Goal: Task Accomplishment & Management: Complete application form

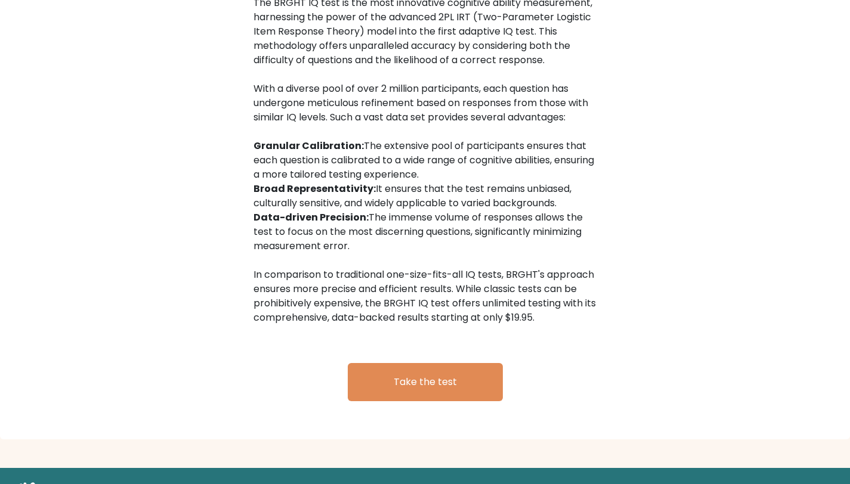
scroll to position [1902, 0]
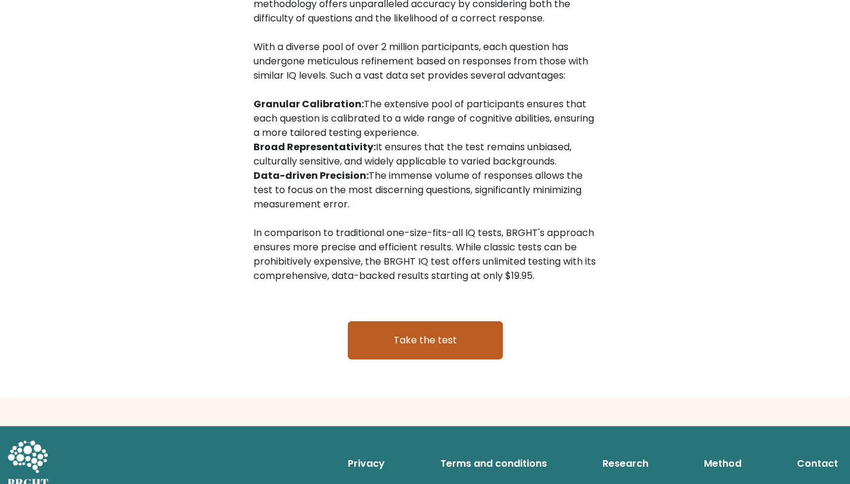
click at [440, 321] on link "Take the test" at bounding box center [425, 340] width 155 height 38
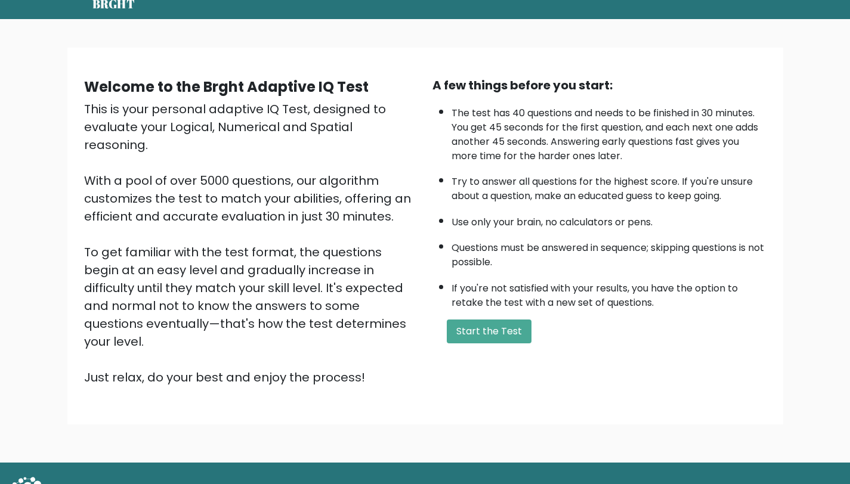
scroll to position [62, 0]
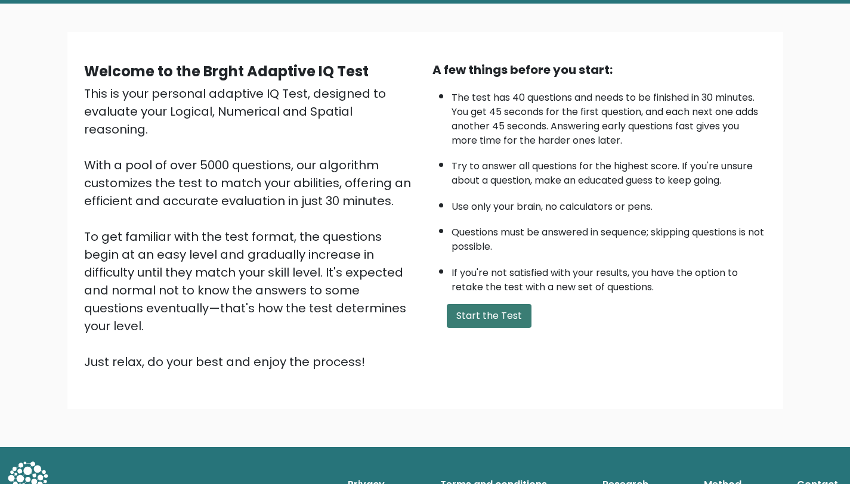
click at [499, 306] on button "Start the Test" at bounding box center [489, 316] width 85 height 24
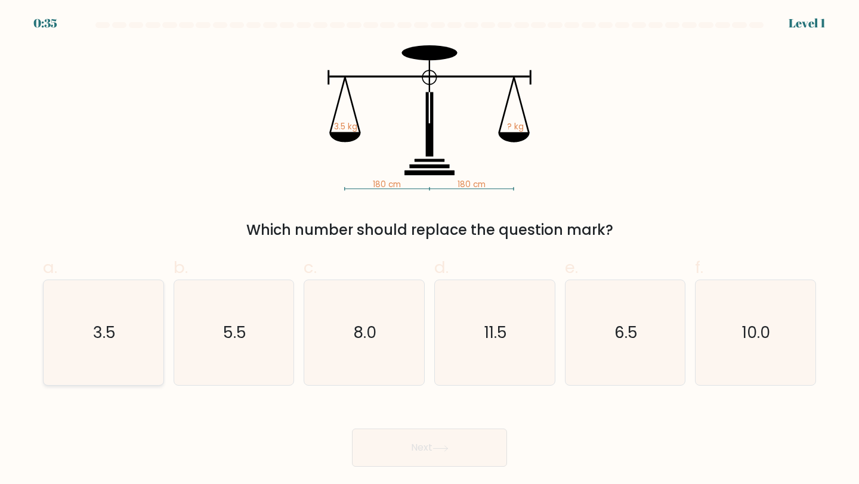
click at [98, 330] on text "3.5" at bounding box center [104, 332] width 23 height 22
click at [429, 250] on input "a. 3.5" at bounding box center [429, 246] width 1 height 8
radio input "true"
click at [446, 443] on button "Next" at bounding box center [429, 448] width 155 height 38
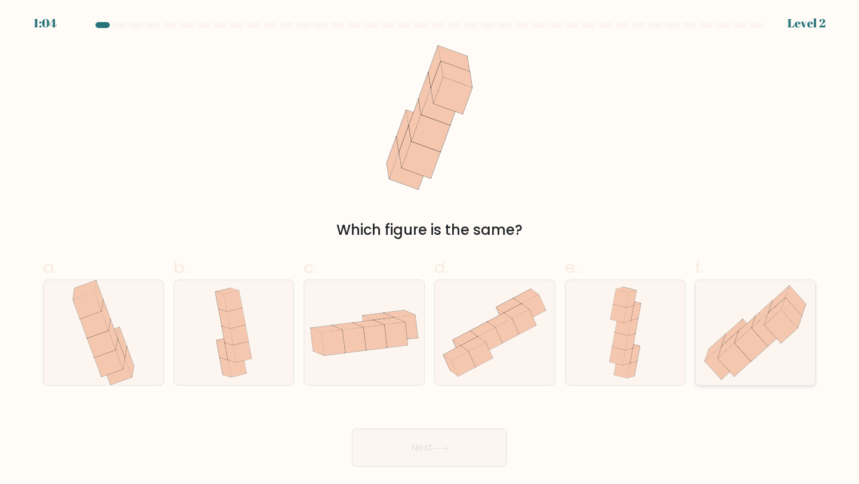
click at [782, 352] on icon at bounding box center [755, 332] width 120 height 105
click at [430, 250] on input "f." at bounding box center [429, 246] width 1 height 8
radio input "true"
click at [447, 439] on button "Next" at bounding box center [429, 448] width 155 height 38
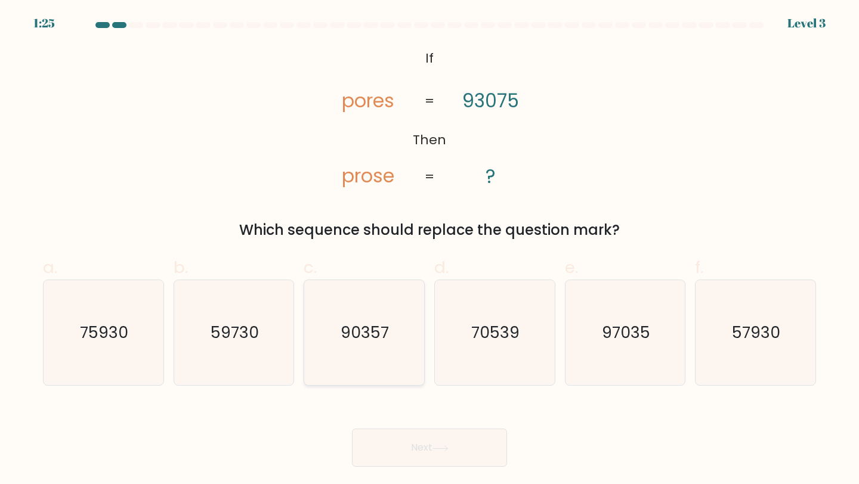
click at [416, 315] on icon "90357" at bounding box center [364, 333] width 106 height 106
click at [429, 250] on input "c. 90357" at bounding box center [429, 246] width 1 height 8
radio input "true"
click at [440, 445] on button "Next" at bounding box center [429, 448] width 155 height 38
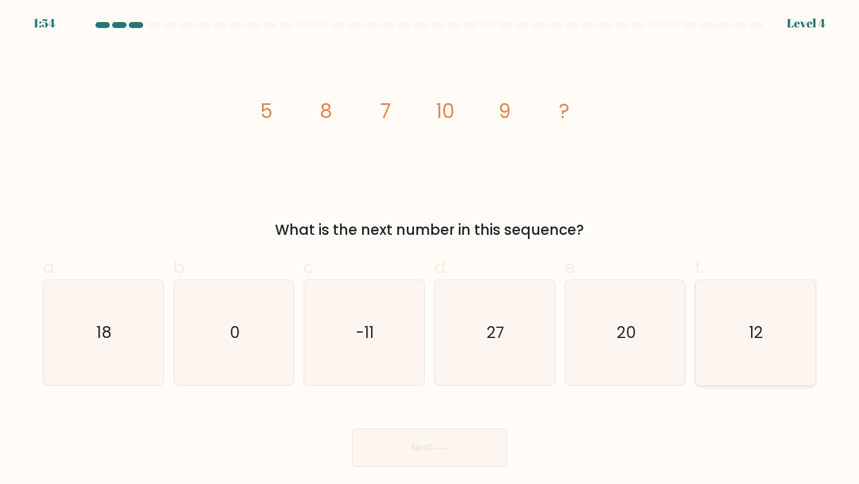
click at [759, 318] on icon "12" at bounding box center [756, 333] width 106 height 106
click at [430, 250] on input "f. 12" at bounding box center [429, 246] width 1 height 8
radio input "true"
click at [372, 452] on button "Next" at bounding box center [429, 448] width 155 height 38
click at [431, 433] on button "Next" at bounding box center [429, 448] width 155 height 38
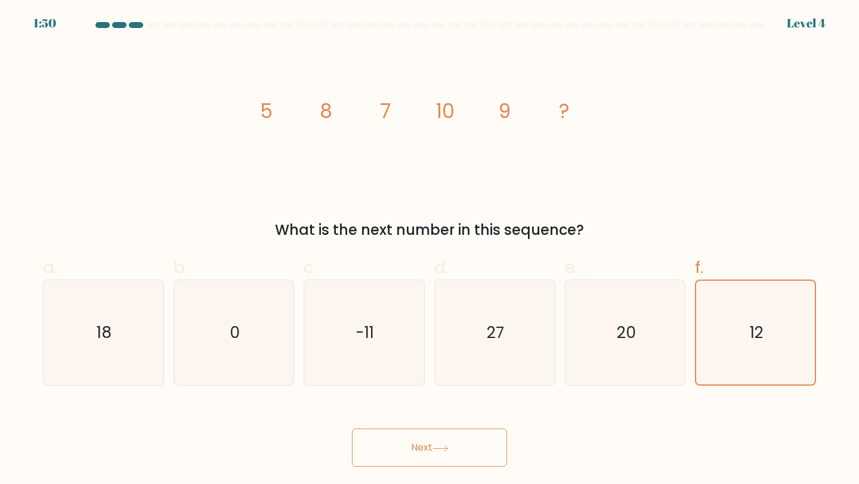
click at [431, 433] on button "Next" at bounding box center [429, 448] width 155 height 38
click at [422, 467] on body "1:49 Level 4" at bounding box center [429, 242] width 859 height 484
click at [426, 441] on button "Next" at bounding box center [429, 448] width 155 height 38
click at [445, 437] on button "Next" at bounding box center [429, 448] width 155 height 38
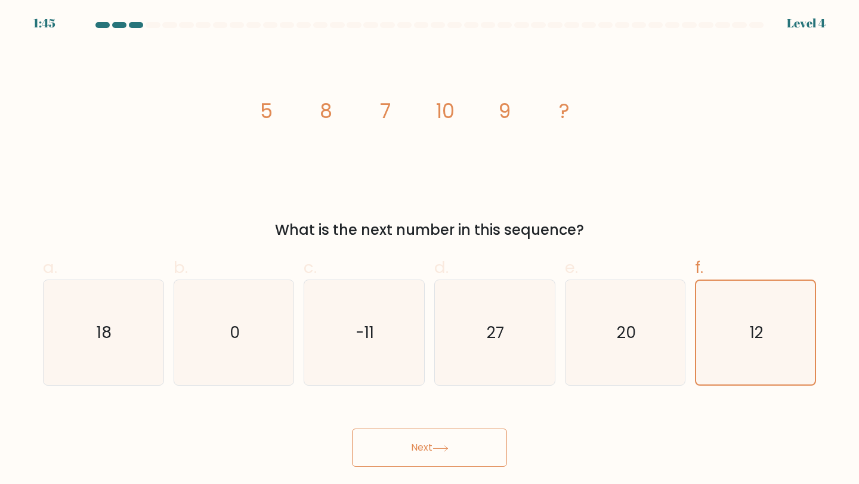
click at [445, 437] on button "Next" at bounding box center [429, 448] width 155 height 38
click at [762, 322] on text "12" at bounding box center [756, 332] width 13 height 21
click at [430, 250] on input "f. 12" at bounding box center [429, 246] width 1 height 8
click at [432, 440] on button "Next" at bounding box center [429, 448] width 155 height 38
click at [657, 366] on icon "20" at bounding box center [626, 333] width 106 height 106
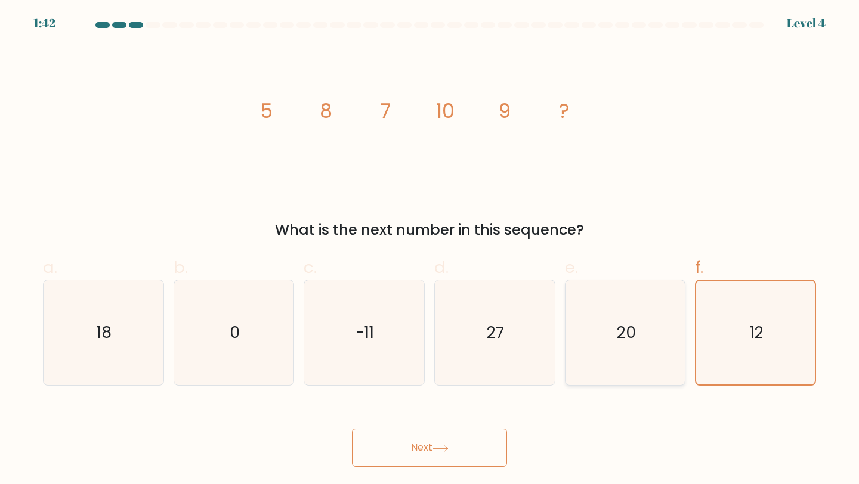
click at [430, 250] on input "e. 20" at bounding box center [429, 246] width 1 height 8
radio input "true"
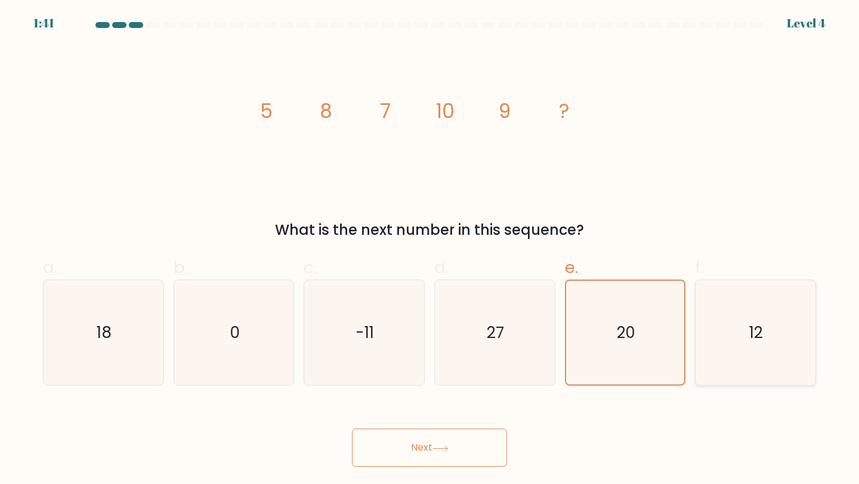
click at [779, 324] on icon "12" at bounding box center [756, 333] width 106 height 106
click at [430, 250] on input "f. 12" at bounding box center [429, 246] width 1 height 8
radio input "true"
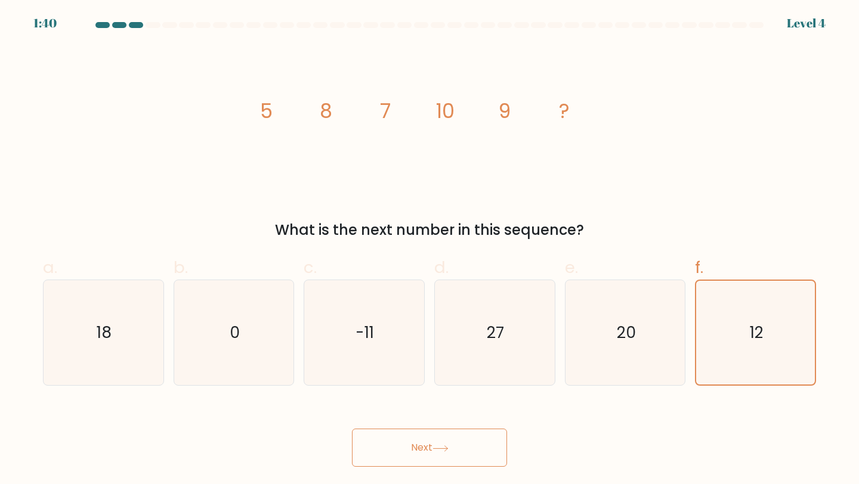
click at [446, 447] on icon at bounding box center [440, 449] width 16 height 7
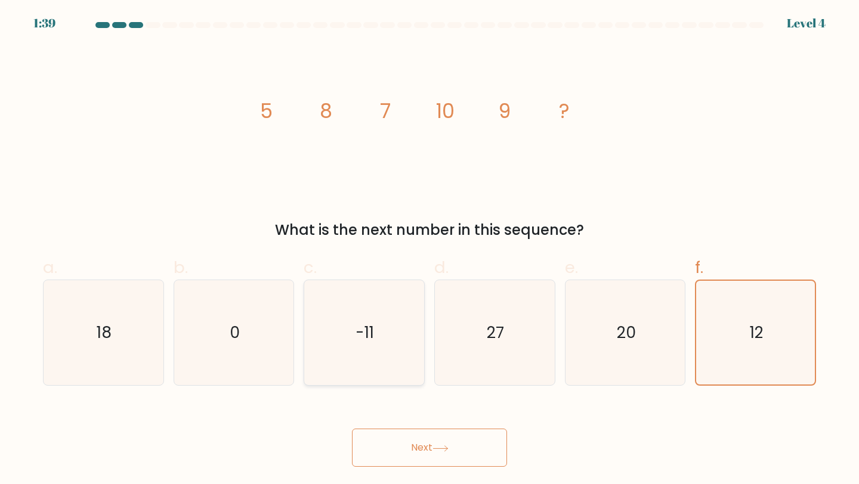
click at [363, 323] on text "-11" at bounding box center [365, 332] width 18 height 22
click at [429, 250] on input "c. -11" at bounding box center [429, 246] width 1 height 8
radio input "true"
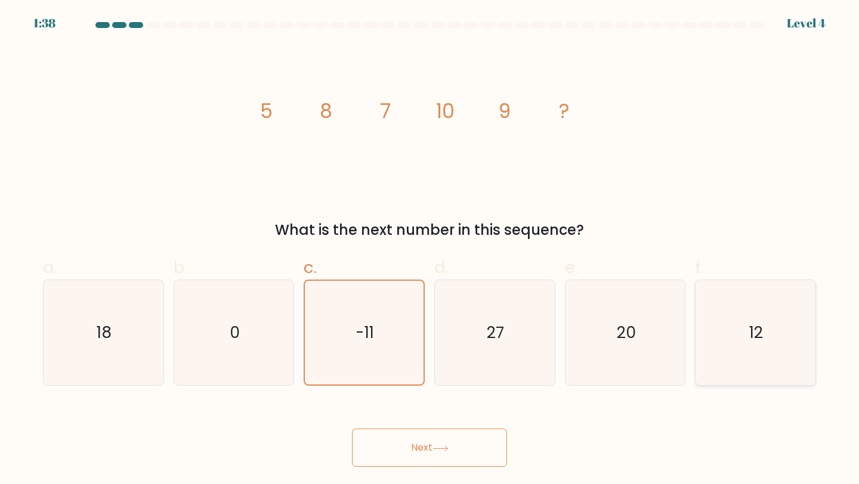
click at [698, 292] on div "12" at bounding box center [755, 333] width 121 height 107
click at [430, 250] on input "f. 12" at bounding box center [429, 246] width 1 height 8
radio input "true"
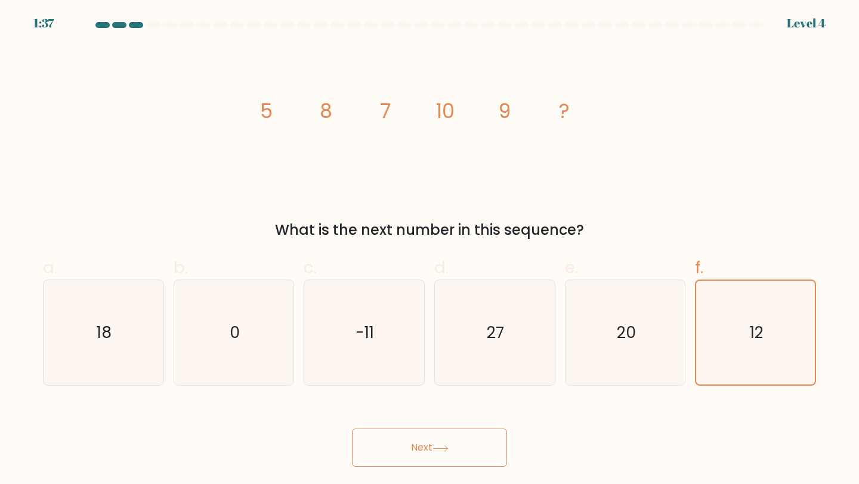
click at [448, 447] on icon at bounding box center [440, 449] width 16 height 7
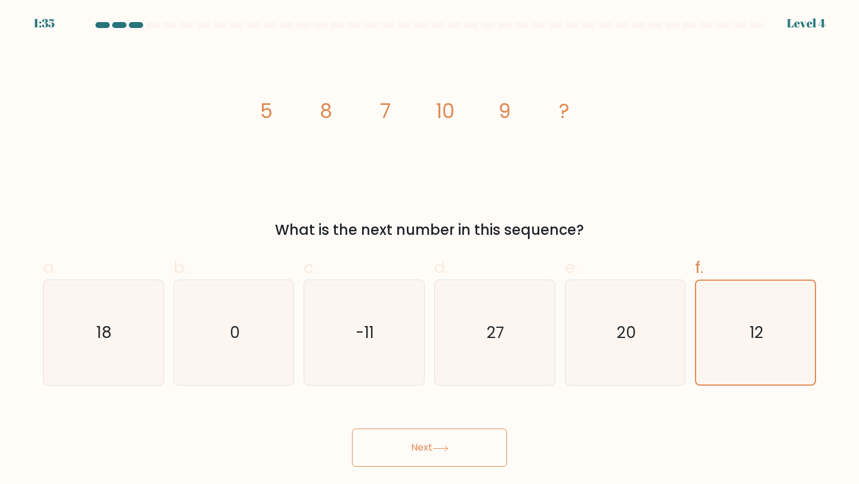
click at [448, 447] on icon at bounding box center [440, 449] width 16 height 7
click at [567, 110] on tspan "?" at bounding box center [564, 111] width 11 height 28
click at [445, 447] on icon at bounding box center [440, 449] width 16 height 7
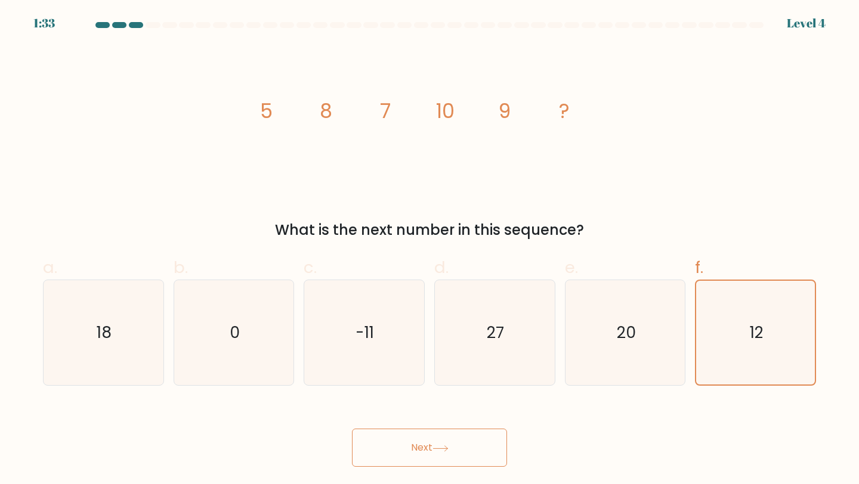
click at [445, 447] on icon at bounding box center [440, 449] width 16 height 7
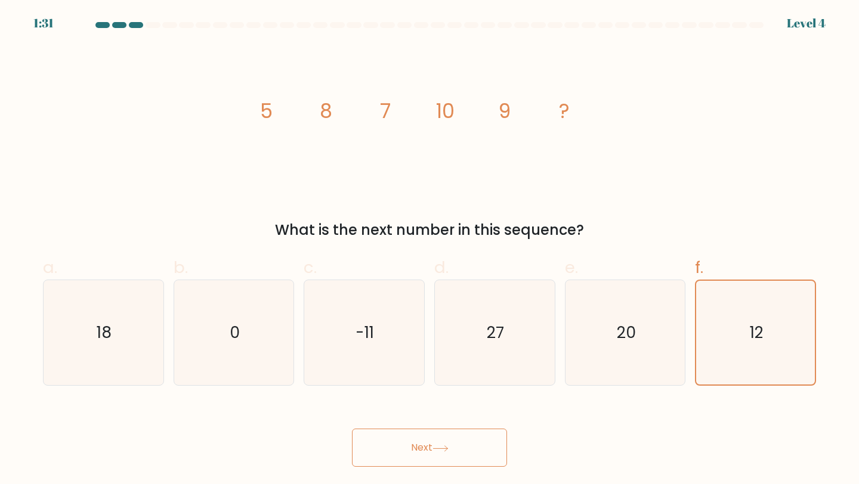
click at [445, 447] on icon at bounding box center [440, 449] width 16 height 7
click at [151, 24] on div at bounding box center [153, 25] width 14 height 6
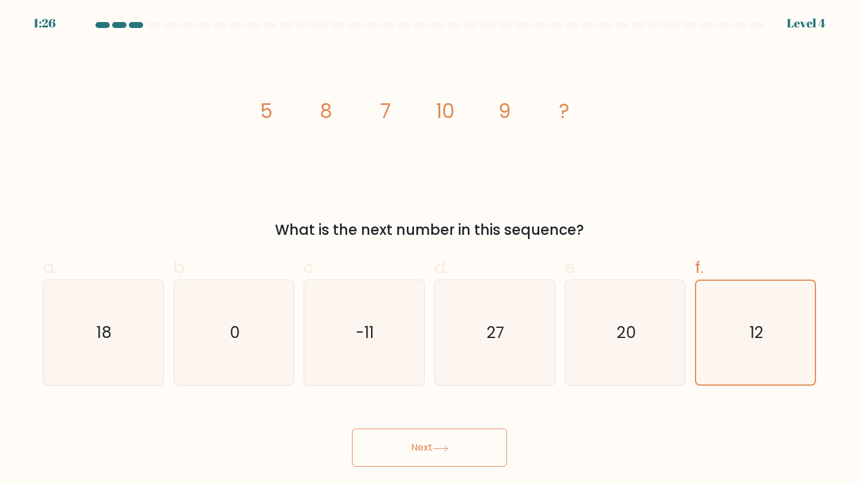
click at [434, 445] on button "Next" at bounding box center [429, 448] width 155 height 38
click at [425, 476] on body "1:21 Level 4" at bounding box center [429, 242] width 859 height 484
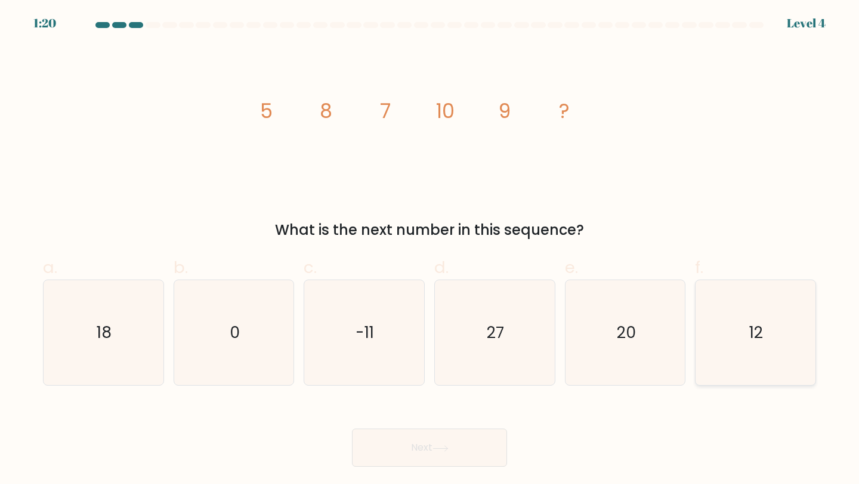
click at [722, 317] on icon "12" at bounding box center [756, 333] width 106 height 106
click at [430, 250] on input "f. 12" at bounding box center [429, 246] width 1 height 8
radio input "true"
click at [438, 456] on button "Next" at bounding box center [429, 448] width 155 height 38
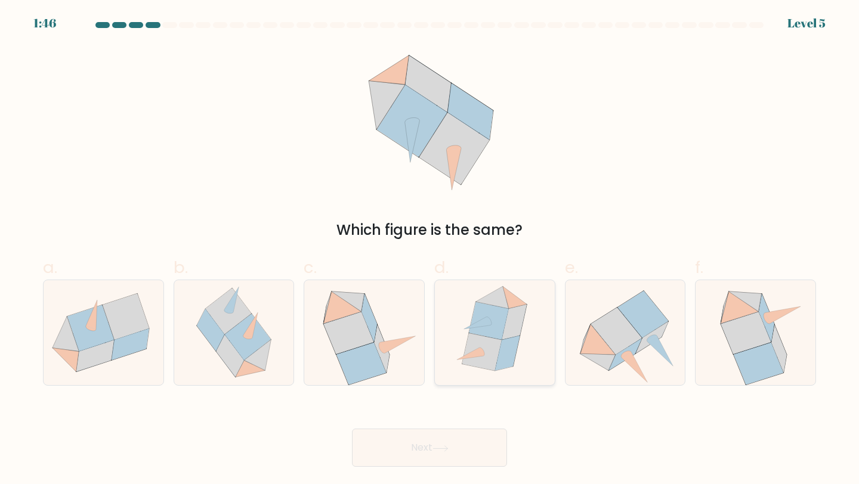
click at [535, 354] on icon at bounding box center [494, 333] width 91 height 106
click at [430, 250] on input "d." at bounding box center [429, 246] width 1 height 8
radio input "true"
click at [454, 454] on button "Next" at bounding box center [429, 448] width 155 height 38
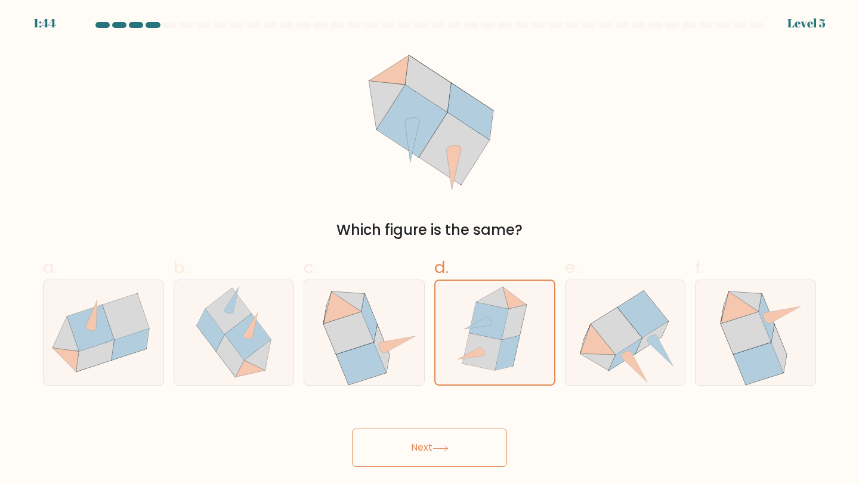
click at [408, 441] on button "Next" at bounding box center [429, 448] width 155 height 38
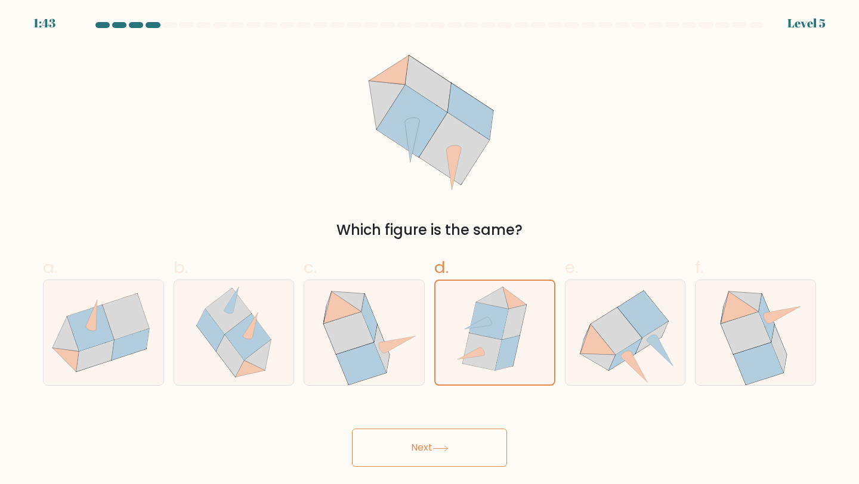
click at [408, 441] on button "Next" at bounding box center [429, 448] width 155 height 38
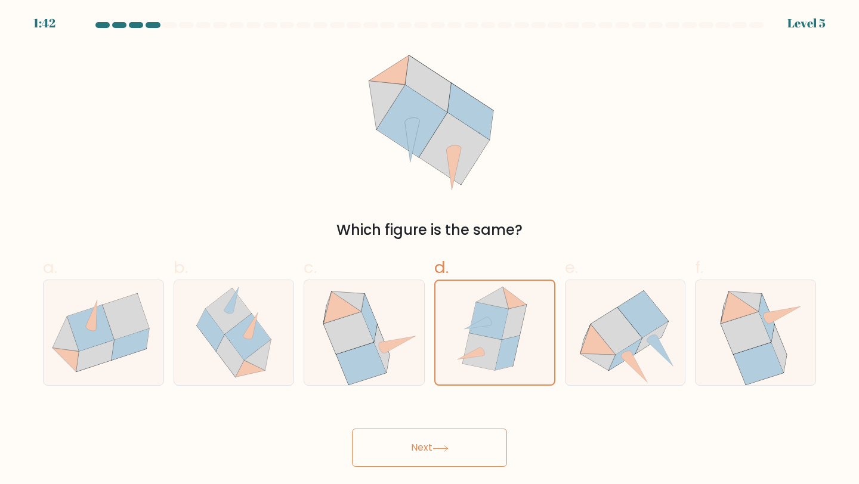
click at [408, 441] on button "Next" at bounding box center [429, 448] width 155 height 38
click at [509, 300] on icon at bounding box center [515, 297] width 24 height 22
click at [430, 250] on input "d." at bounding box center [429, 246] width 1 height 8
radio input "true"
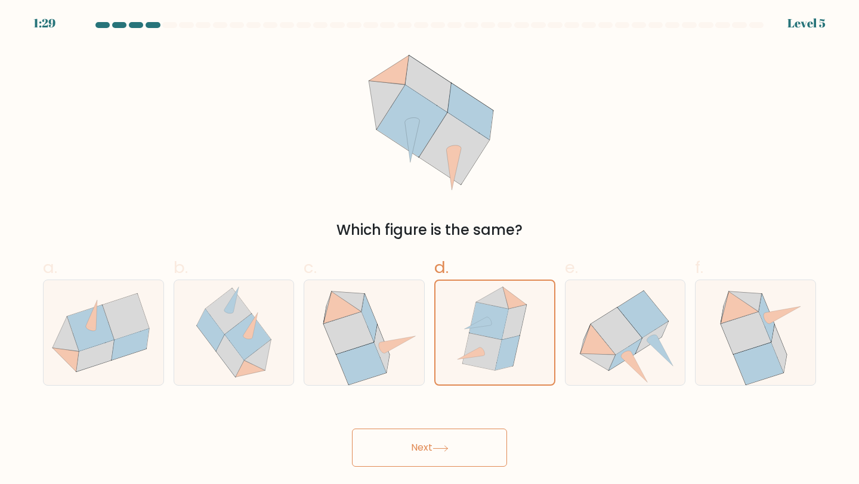
click at [487, 434] on button "Next" at bounding box center [429, 448] width 155 height 38
click at [385, 456] on button "Next" at bounding box center [429, 448] width 155 height 38
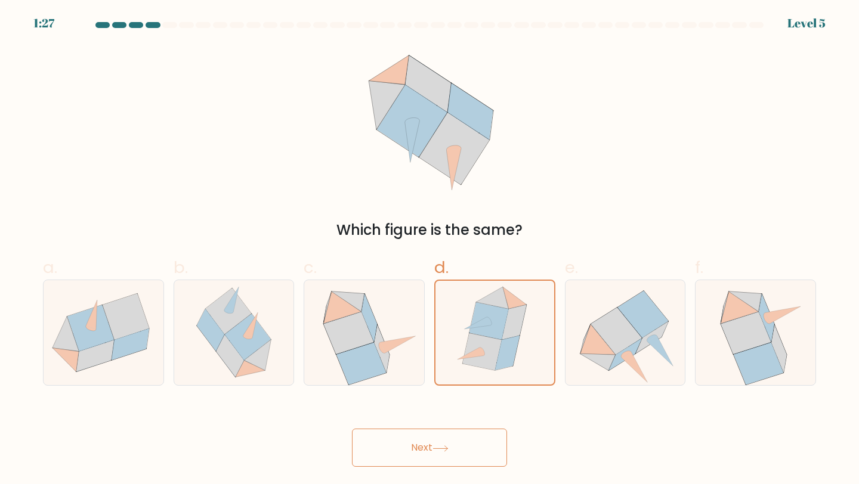
click at [385, 456] on button "Next" at bounding box center [429, 448] width 155 height 38
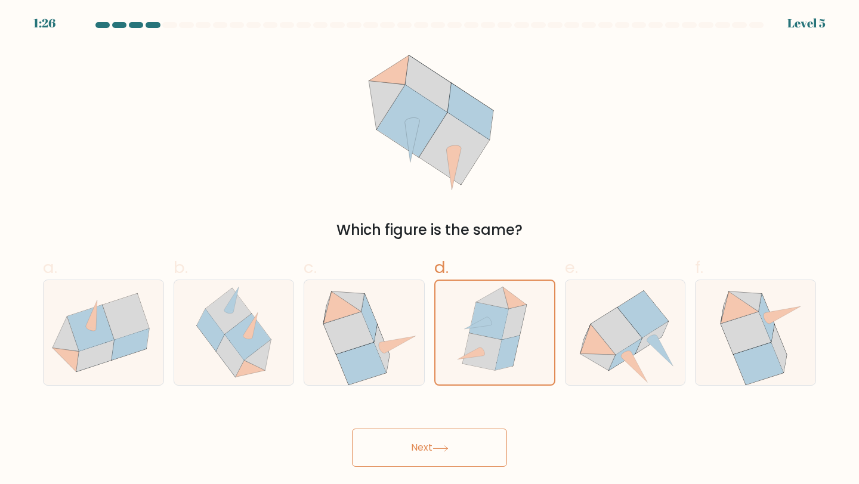
click at [385, 456] on button "Next" at bounding box center [429, 448] width 155 height 38
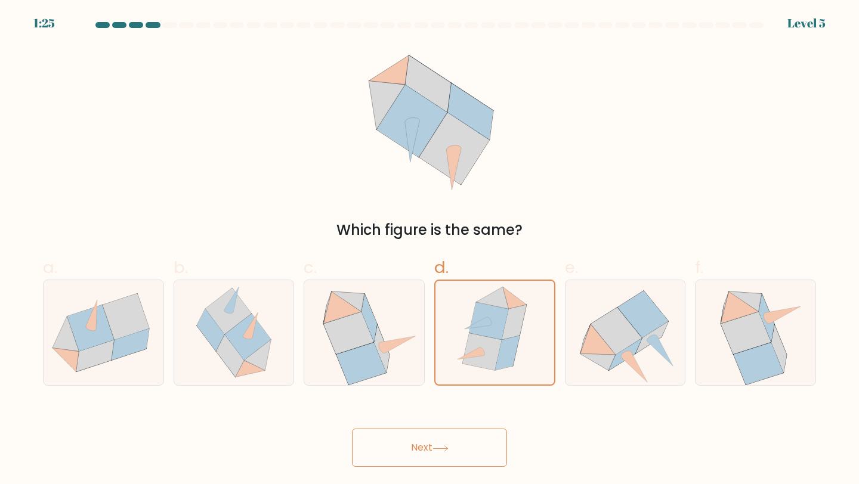
click at [429, 439] on button "Next" at bounding box center [429, 448] width 155 height 38
click at [504, 341] on icon at bounding box center [507, 353] width 24 height 35
click at [430, 250] on input "d." at bounding box center [429, 246] width 1 height 8
radio input "true"
click at [457, 454] on button "Next" at bounding box center [429, 448] width 155 height 38
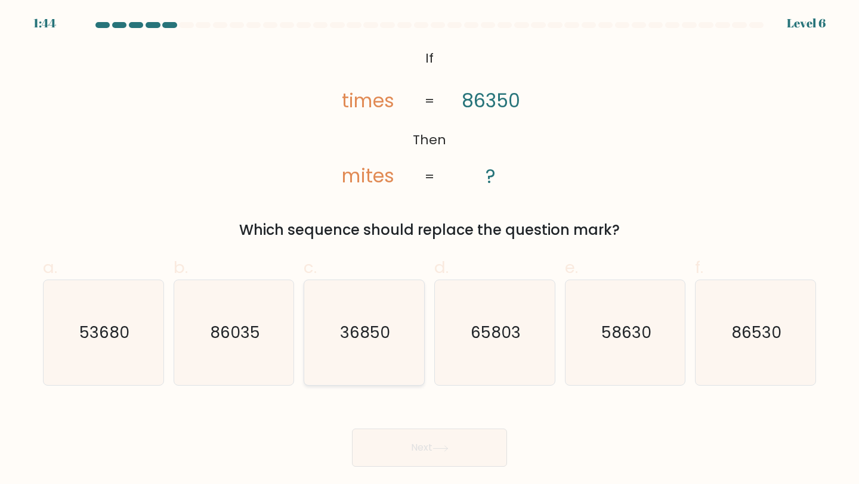
click at [310, 372] on div "36850" at bounding box center [364, 333] width 121 height 107
click at [429, 250] on input "c. 36850" at bounding box center [429, 246] width 1 height 8
radio input "true"
click at [419, 440] on button "Next" at bounding box center [429, 448] width 155 height 38
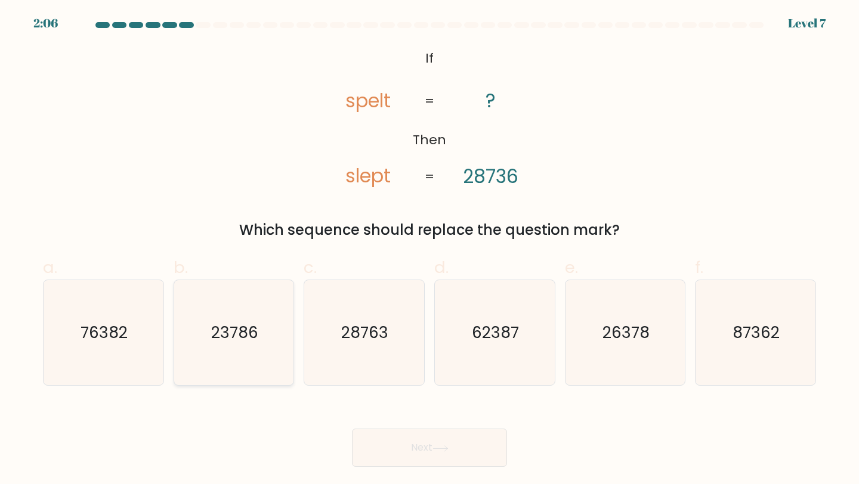
click at [256, 354] on icon "23786" at bounding box center [234, 333] width 106 height 106
click at [429, 250] on input "b. 23786" at bounding box center [429, 246] width 1 height 8
radio input "true"
click at [435, 454] on button "Next" at bounding box center [429, 448] width 155 height 38
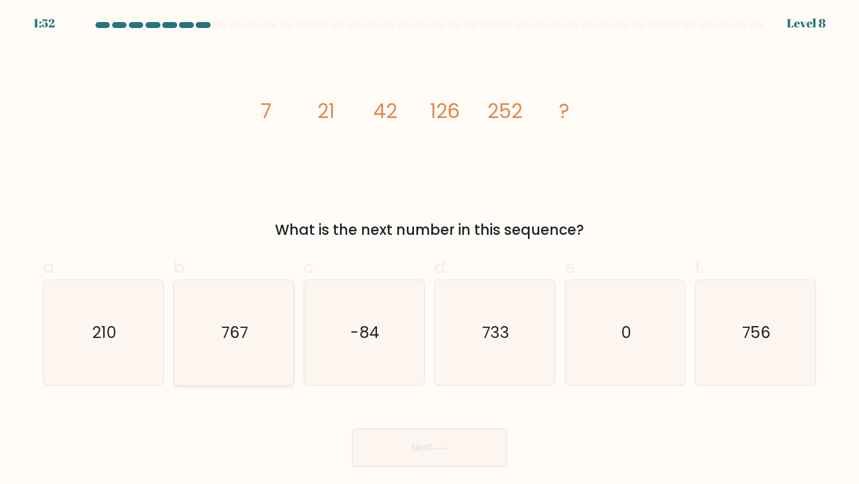
click at [224, 375] on icon "767" at bounding box center [234, 333] width 106 height 106
click at [429, 250] on input "b. 767" at bounding box center [429, 246] width 1 height 8
radio input "true"
click at [793, 360] on icon "756" at bounding box center [756, 333] width 106 height 106
click at [430, 250] on input "f. 756" at bounding box center [429, 246] width 1 height 8
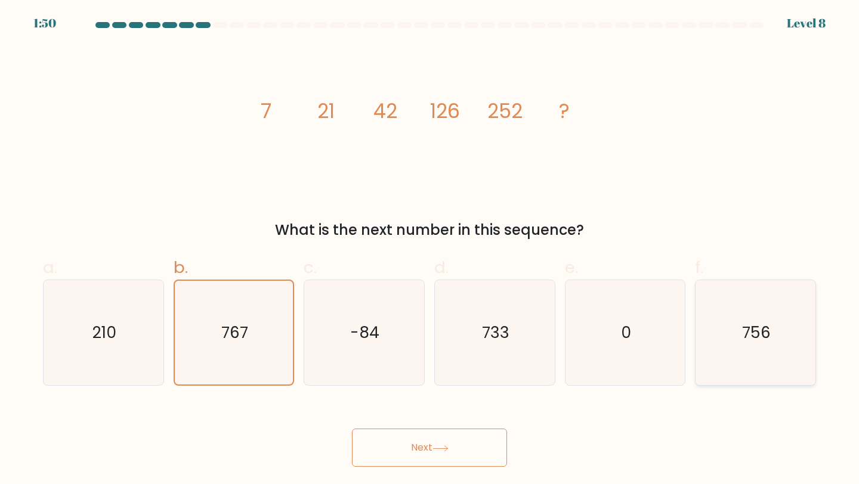
radio input "true"
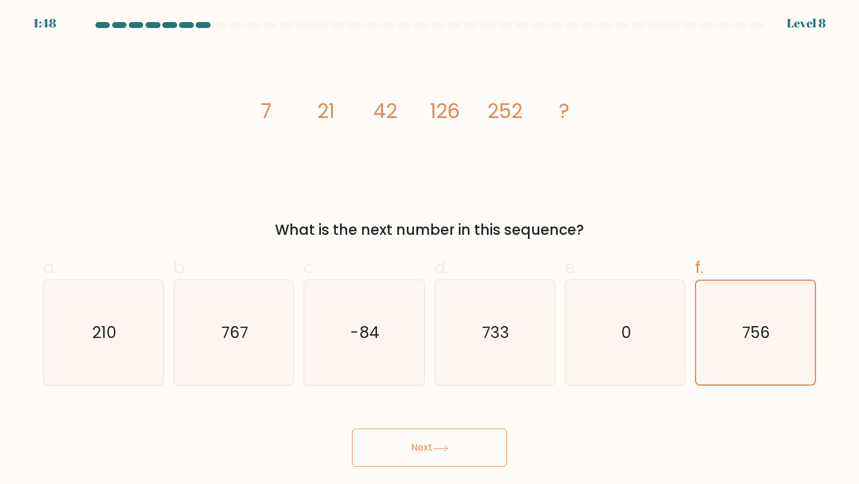
click at [451, 466] on button "Next" at bounding box center [429, 448] width 155 height 38
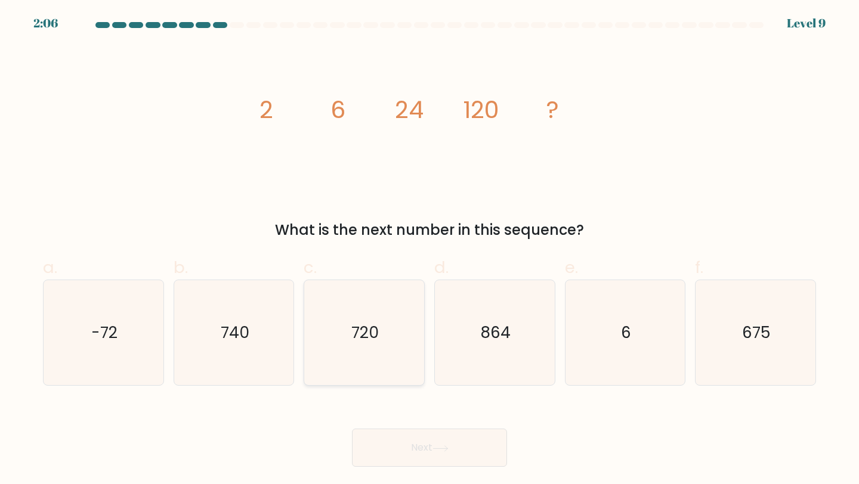
click at [362, 363] on icon "720" at bounding box center [364, 333] width 106 height 106
click at [429, 250] on input "c. 720" at bounding box center [429, 246] width 1 height 8
radio input "true"
click at [400, 449] on button "Next" at bounding box center [429, 448] width 155 height 38
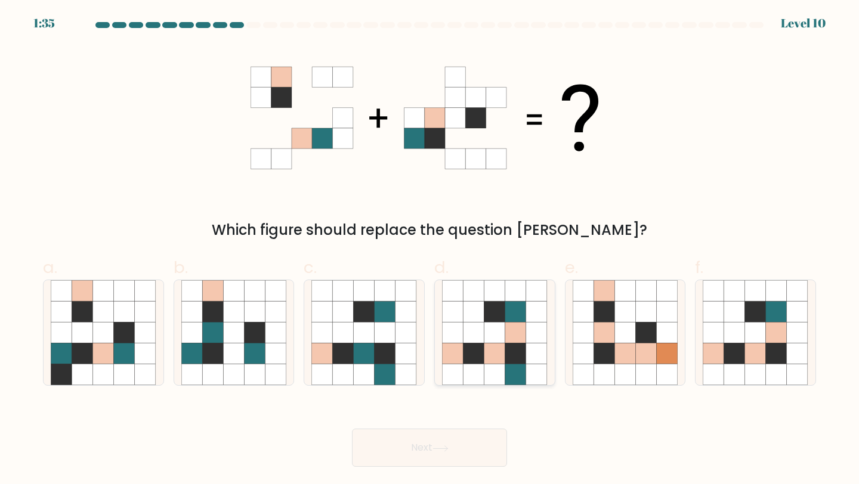
click at [485, 317] on icon at bounding box center [494, 311] width 21 height 21
click at [430, 250] on input "d." at bounding box center [429, 246] width 1 height 8
radio input "true"
click at [406, 448] on button "Next" at bounding box center [429, 448] width 155 height 38
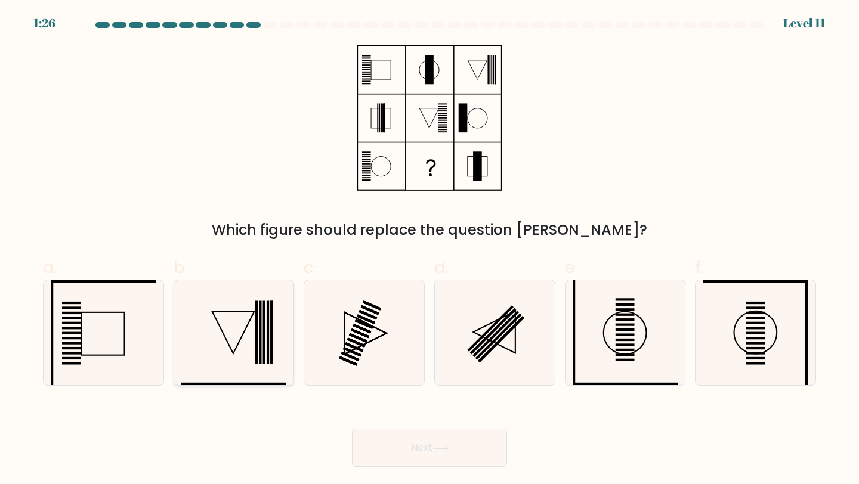
click at [255, 334] on rect at bounding box center [256, 332] width 2 height 63
click at [429, 250] on input "b." at bounding box center [429, 246] width 1 height 8
radio input "true"
click at [437, 452] on button "Next" at bounding box center [429, 448] width 155 height 38
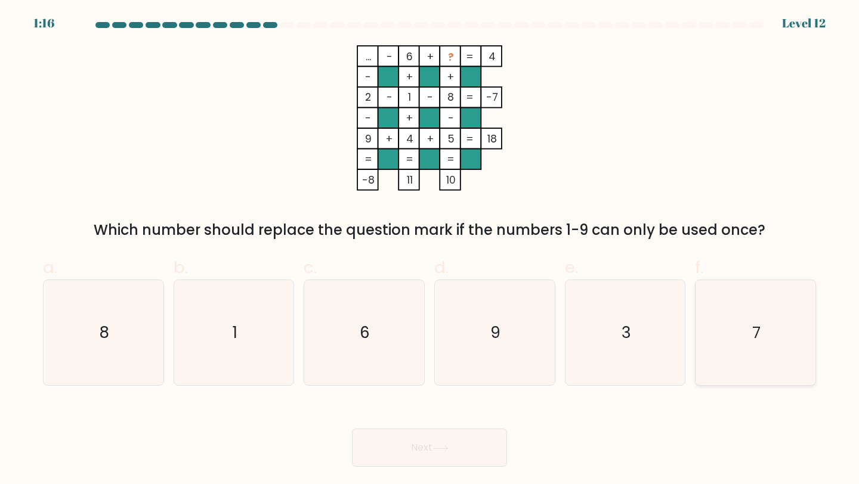
click at [777, 315] on icon "7" at bounding box center [756, 333] width 106 height 106
click at [430, 250] on input "f. 7" at bounding box center [429, 246] width 1 height 8
radio input "true"
click at [442, 453] on button "Next" at bounding box center [429, 448] width 155 height 38
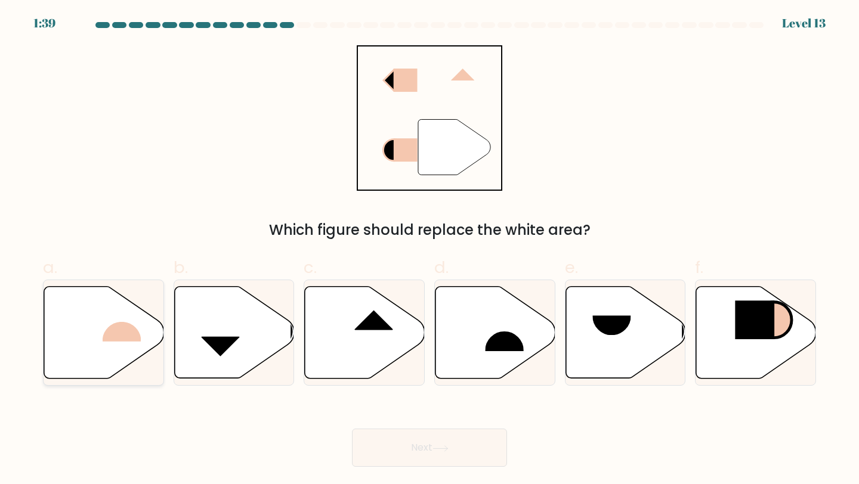
click at [106, 342] on icon at bounding box center [104, 333] width 120 height 92
click at [429, 250] on input "a." at bounding box center [429, 246] width 1 height 8
radio input "true"
click at [413, 448] on button "Next" at bounding box center [429, 448] width 155 height 38
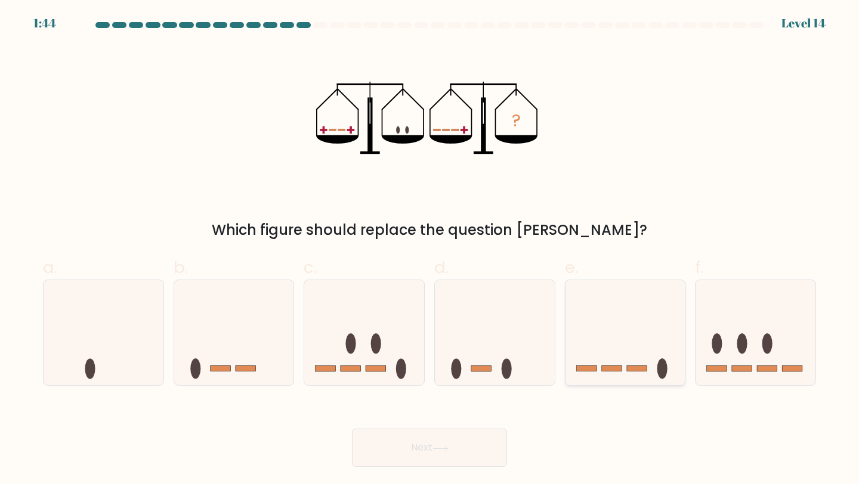
click at [617, 320] on icon at bounding box center [625, 332] width 120 height 99
click at [430, 250] on input "e." at bounding box center [429, 246] width 1 height 8
radio input "true"
click at [432, 455] on button "Next" at bounding box center [429, 448] width 155 height 38
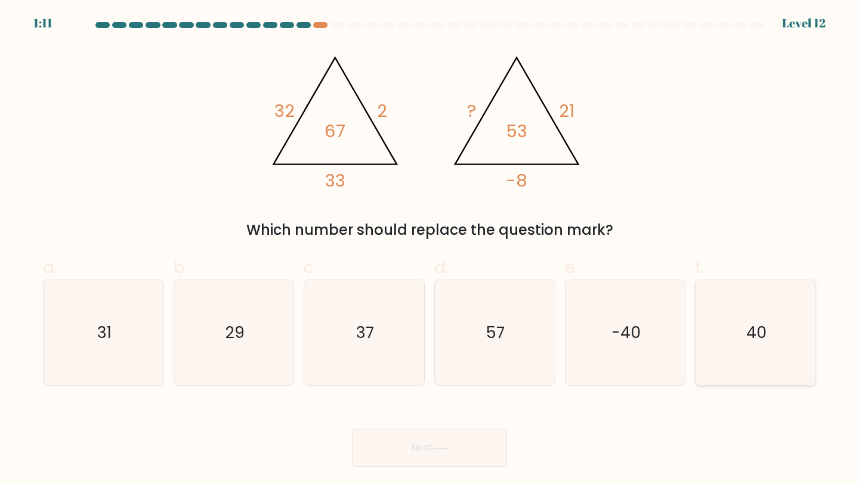
click at [774, 324] on icon "40" at bounding box center [756, 333] width 106 height 106
click at [430, 250] on input "f. 40" at bounding box center [429, 246] width 1 height 8
radio input "true"
click at [426, 447] on button "Next" at bounding box center [429, 448] width 155 height 38
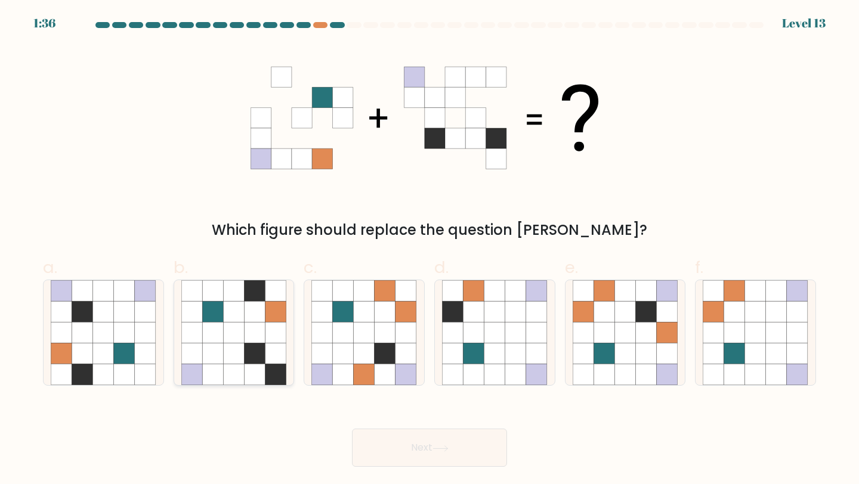
click at [257, 296] on icon at bounding box center [255, 290] width 21 height 21
click at [429, 250] on input "b." at bounding box center [429, 246] width 1 height 8
radio input "true"
click at [125, 286] on icon at bounding box center [124, 290] width 21 height 21
click at [429, 250] on input "a." at bounding box center [429, 246] width 1 height 8
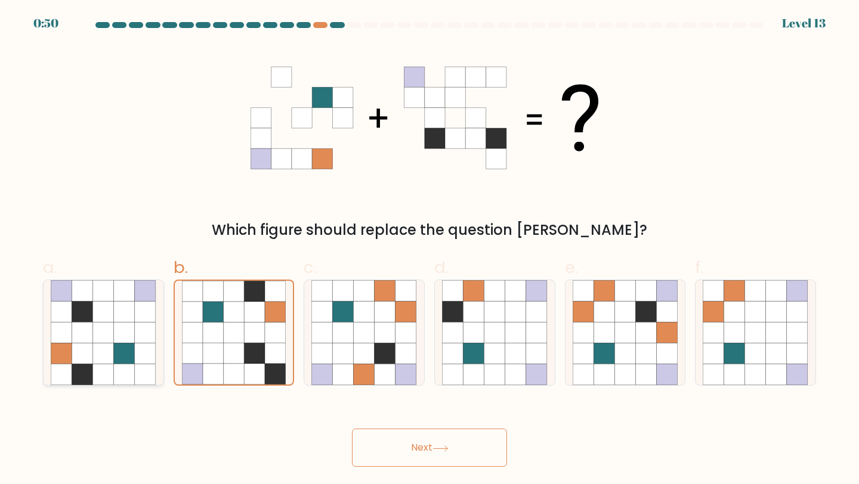
radio input "true"
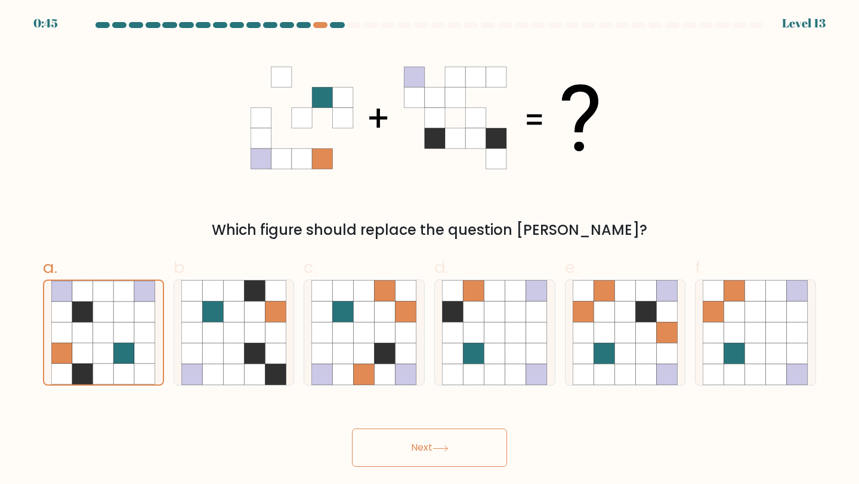
click at [437, 455] on button "Next" at bounding box center [429, 448] width 155 height 38
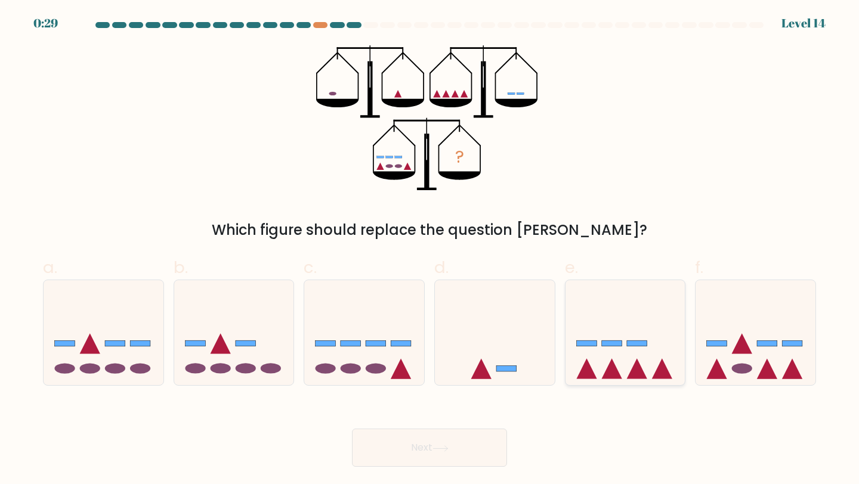
click at [657, 323] on icon at bounding box center [625, 332] width 120 height 99
click at [430, 250] on input "e." at bounding box center [429, 246] width 1 height 8
radio input "true"
click at [417, 445] on button "Next" at bounding box center [429, 448] width 155 height 38
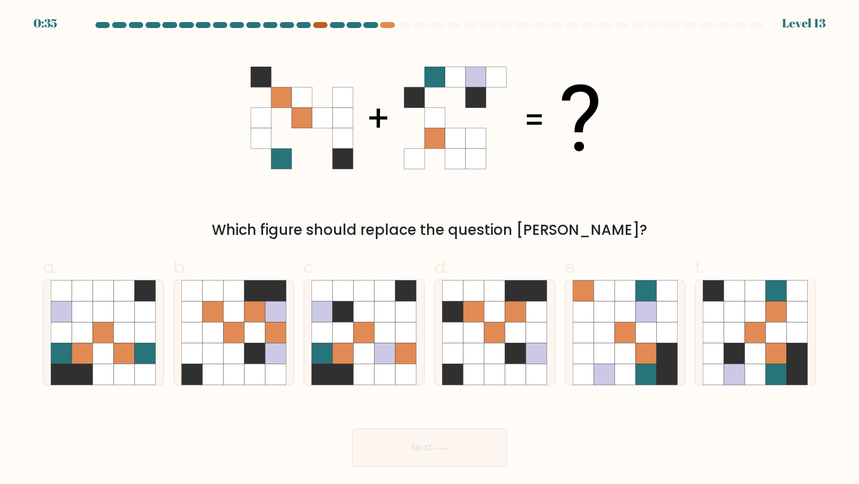
click at [320, 25] on div at bounding box center [320, 25] width 14 height 6
click at [389, 26] on div at bounding box center [387, 25] width 14 height 6
click at [724, 335] on icon at bounding box center [734, 333] width 21 height 21
click at [430, 250] on input "f." at bounding box center [429, 246] width 1 height 8
radio input "true"
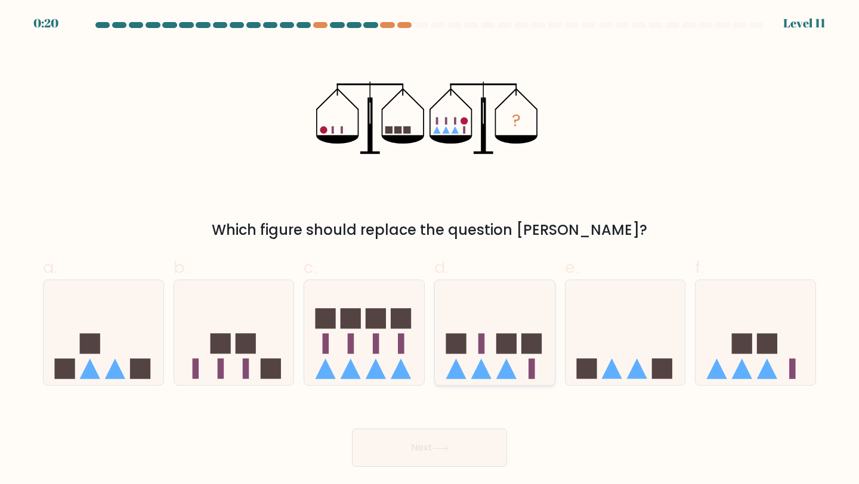
click at [487, 301] on icon at bounding box center [495, 332] width 120 height 99
click at [430, 250] on input "d." at bounding box center [429, 246] width 1 height 8
radio input "true"
click at [460, 447] on button "Next" at bounding box center [429, 448] width 155 height 38
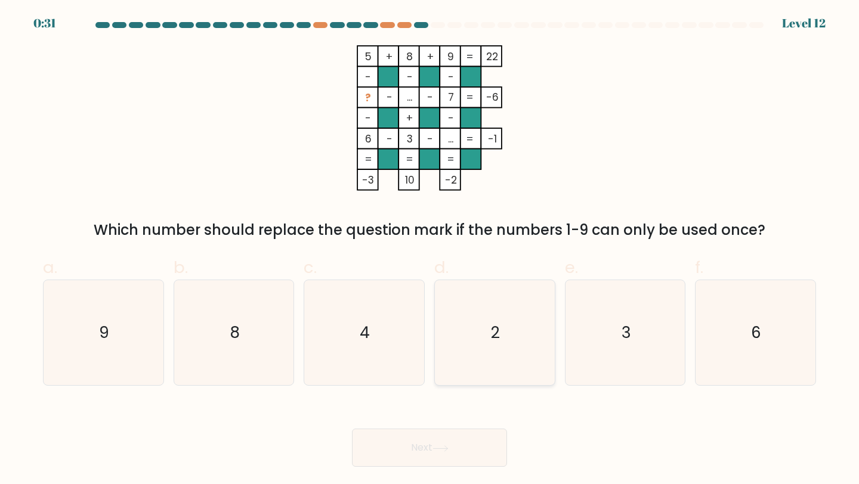
click at [500, 341] on text "2" at bounding box center [495, 332] width 9 height 22
click at [430, 250] on input "d. 2" at bounding box center [429, 246] width 1 height 8
radio input "true"
click at [441, 463] on button "Next" at bounding box center [429, 448] width 155 height 38
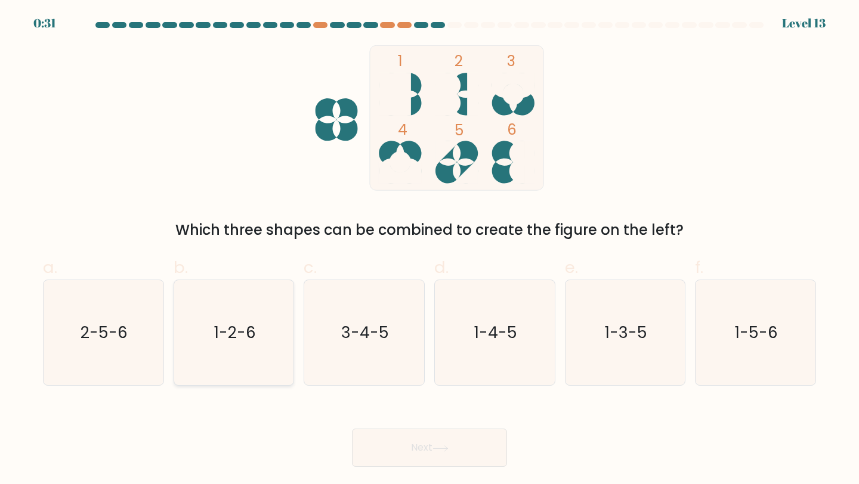
click at [225, 327] on text "1-2-6" at bounding box center [235, 332] width 42 height 22
click at [429, 250] on input "b. 1-2-6" at bounding box center [429, 246] width 1 height 8
radio input "true"
click at [394, 459] on button "Next" at bounding box center [429, 448] width 155 height 38
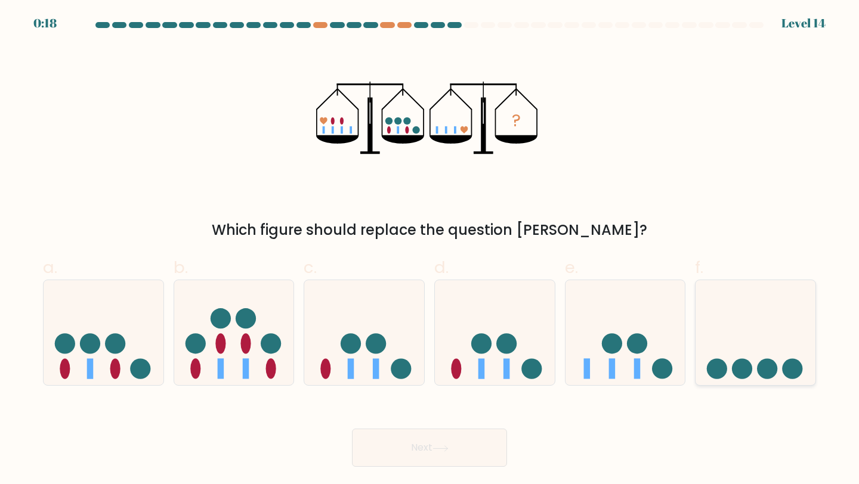
click at [754, 326] on icon at bounding box center [755, 332] width 120 height 99
click at [430, 250] on input "f." at bounding box center [429, 246] width 1 height 8
radio input "true"
click at [392, 448] on button "Next" at bounding box center [429, 448] width 155 height 38
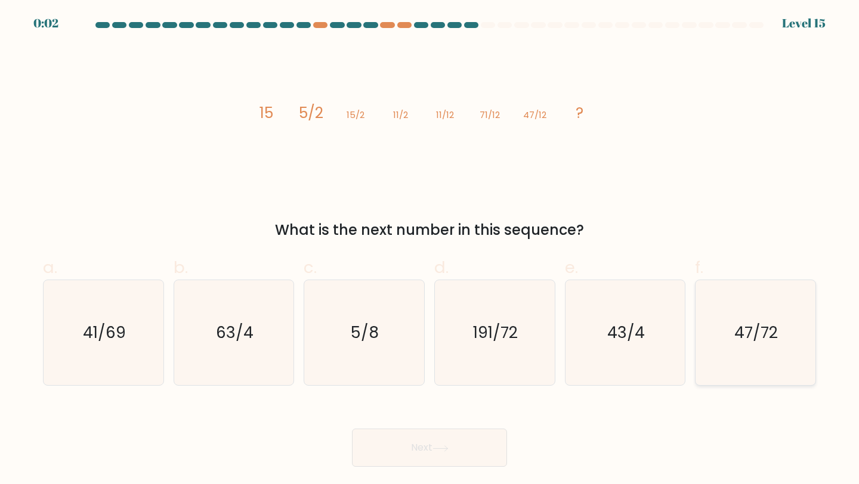
click at [757, 335] on text "47/72" at bounding box center [757, 332] width 44 height 22
click at [430, 250] on input "f. 47/72" at bounding box center [429, 246] width 1 height 8
radio input "true"
click at [443, 447] on icon at bounding box center [440, 449] width 16 height 7
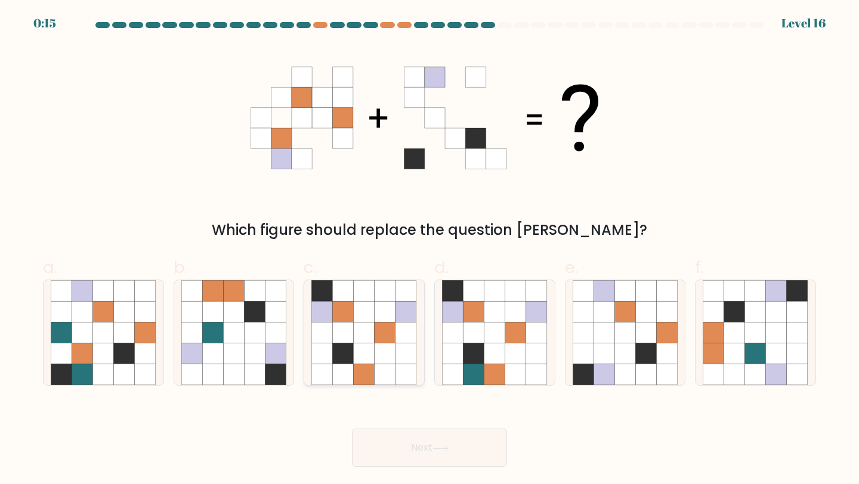
click at [345, 290] on icon at bounding box center [343, 290] width 21 height 21
click at [429, 250] on input "c." at bounding box center [429, 246] width 1 height 8
radio input "true"
click at [394, 444] on button "Next" at bounding box center [429, 448] width 155 height 38
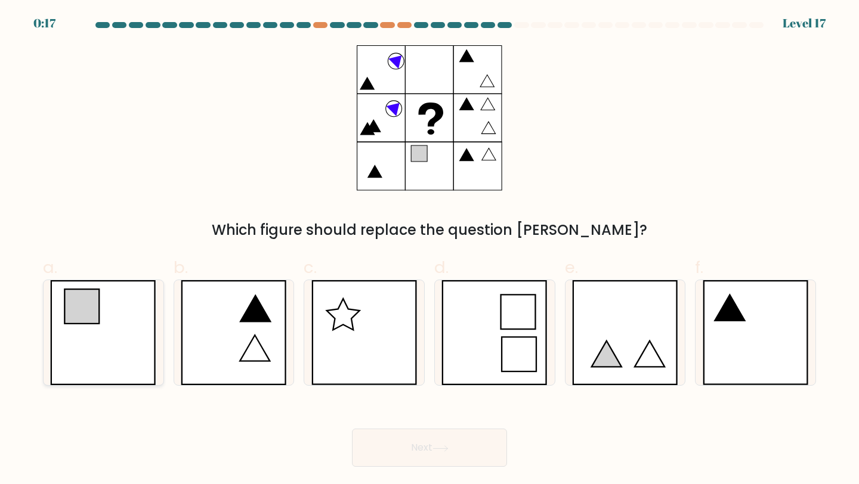
click at [109, 321] on icon at bounding box center [103, 333] width 106 height 106
click at [429, 250] on input "a." at bounding box center [429, 246] width 1 height 8
radio input "true"
click at [258, 361] on icon at bounding box center [255, 348] width 30 height 26
click at [429, 250] on input "b." at bounding box center [429, 246] width 1 height 8
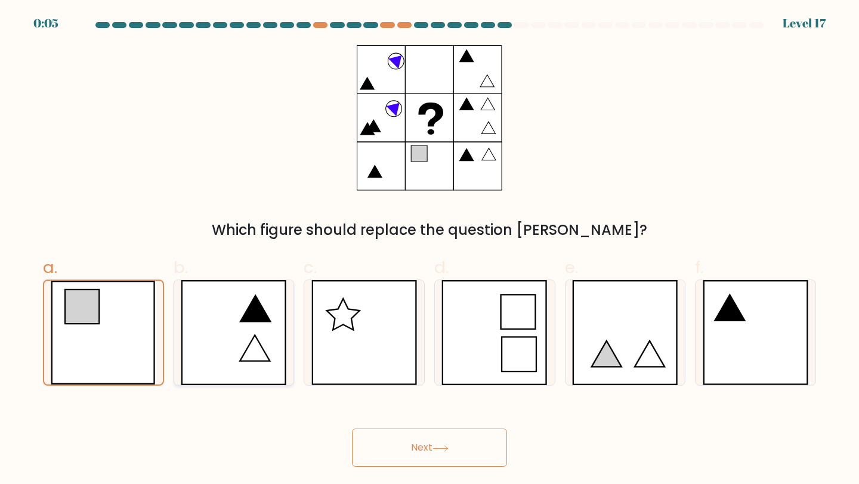
radio input "true"
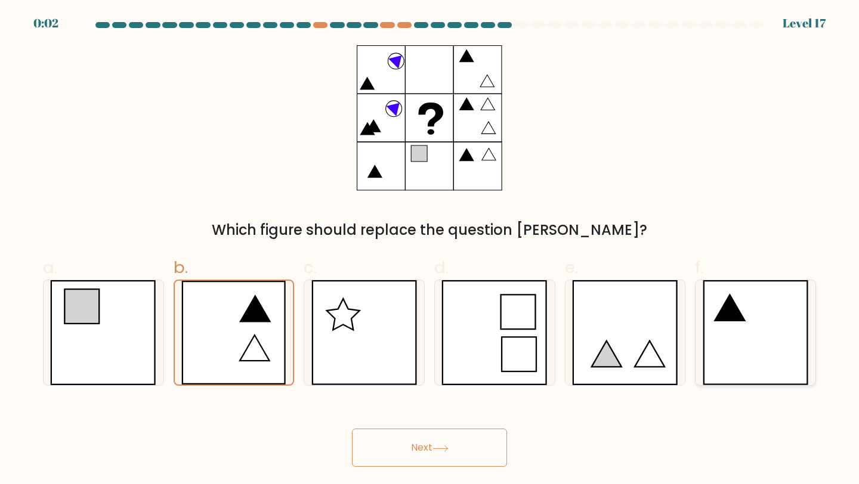
click at [761, 326] on icon at bounding box center [756, 333] width 106 height 106
click at [430, 250] on input "f." at bounding box center [429, 246] width 1 height 8
radio input "true"
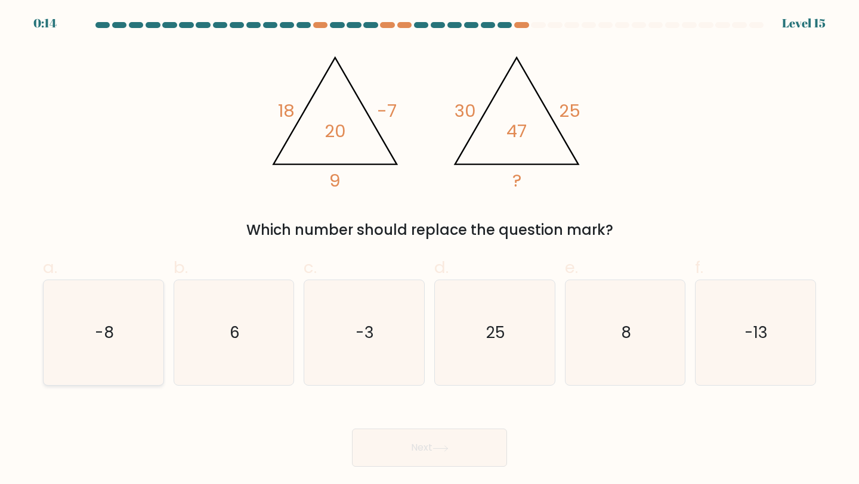
drag, startPoint x: 86, startPoint y: 329, endPoint x: 88, endPoint y: 301, distance: 28.1
click at [88, 301] on icon "-8" at bounding box center [104, 333] width 106 height 106
click at [429, 250] on input "a. -8" at bounding box center [429, 246] width 1 height 8
radio input "true"
click at [88, 301] on icon "-8" at bounding box center [103, 333] width 104 height 104
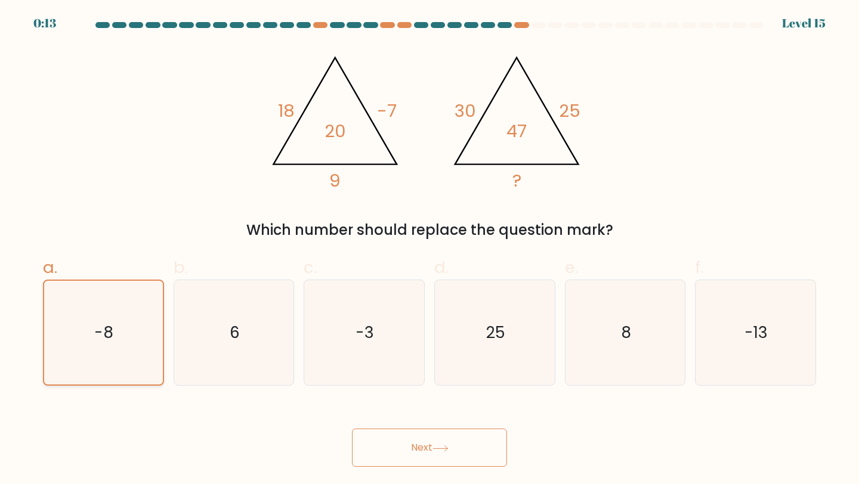
click at [429, 250] on input "a. -8" at bounding box center [429, 246] width 1 height 8
click at [403, 433] on button "Next" at bounding box center [429, 448] width 155 height 38
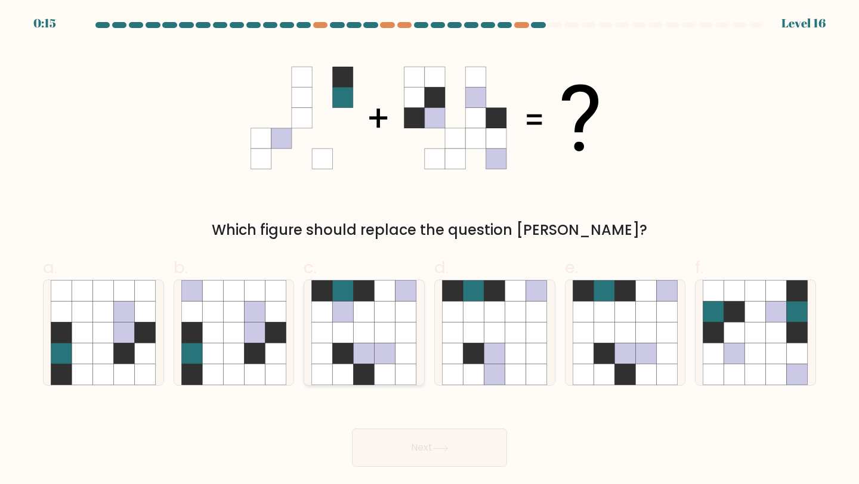
click at [366, 316] on icon at bounding box center [364, 311] width 21 height 21
click at [429, 250] on input "c." at bounding box center [429, 246] width 1 height 8
radio input "true"
click at [443, 454] on button "Next" at bounding box center [429, 448] width 155 height 38
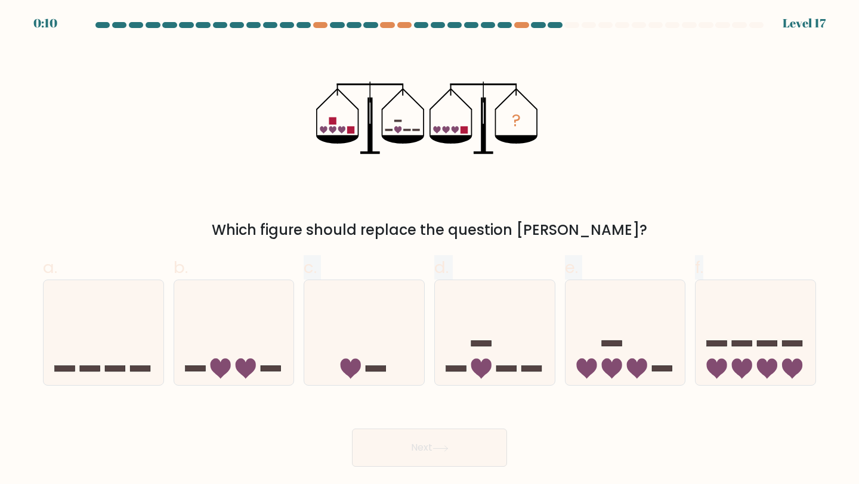
drag, startPoint x: 182, startPoint y: 393, endPoint x: 265, endPoint y: 274, distance: 144.4
click at [265, 274] on form at bounding box center [429, 244] width 859 height 445
click at [265, 274] on label "b." at bounding box center [234, 320] width 121 height 131
click at [429, 250] on input "b." at bounding box center [429, 246] width 1 height 8
radio input "true"
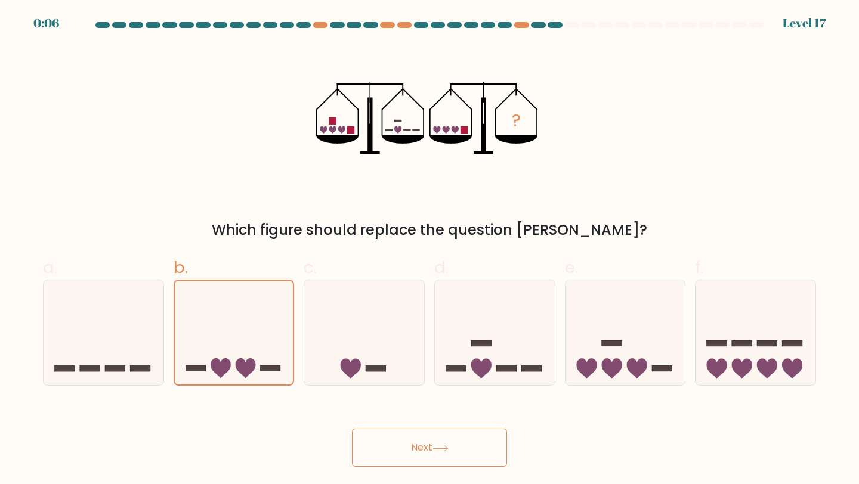
click at [451, 455] on button "Next" at bounding box center [429, 448] width 155 height 38
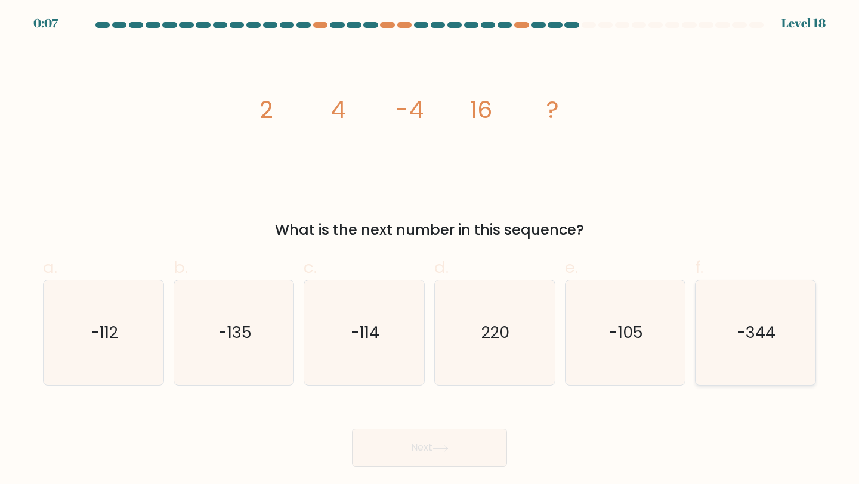
click at [739, 367] on icon "-344" at bounding box center [756, 333] width 106 height 106
click at [430, 250] on input "f. -344" at bounding box center [429, 246] width 1 height 8
radio input "true"
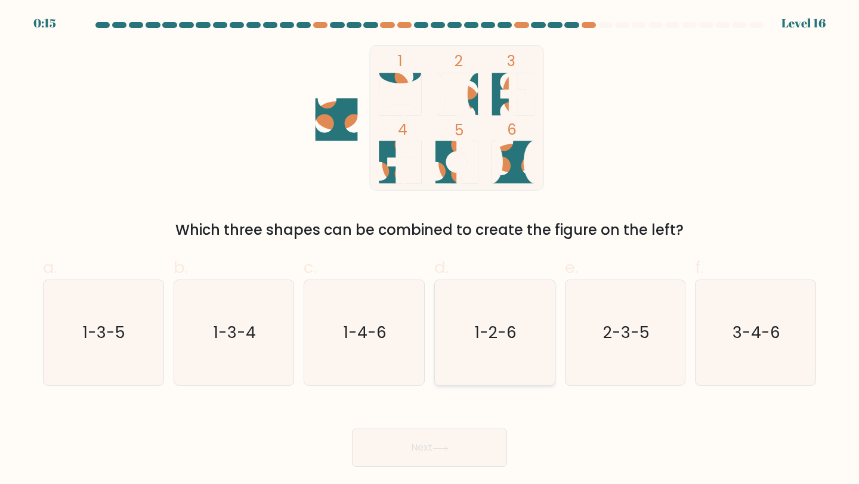
click at [490, 328] on text "1-2-6" at bounding box center [496, 332] width 42 height 22
click at [430, 250] on input "d. 1-2-6" at bounding box center [429, 246] width 1 height 8
radio input "true"
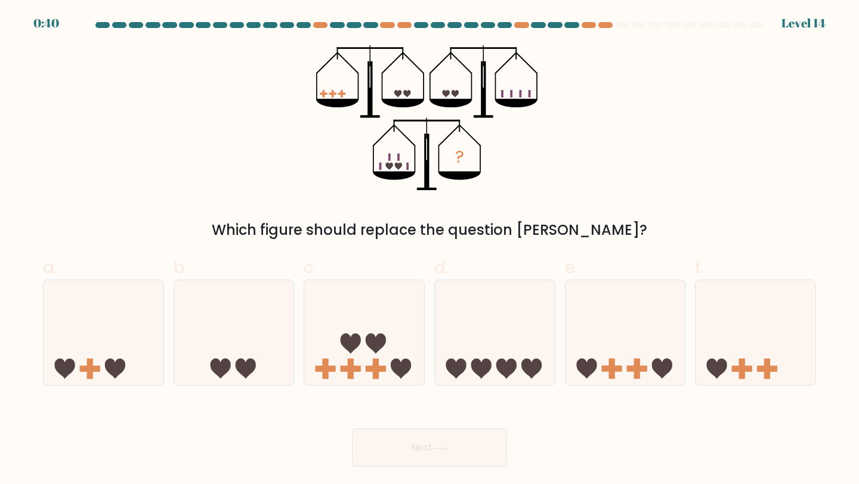
click at [587, 28] on div at bounding box center [429, 27] width 787 height 11
click at [493, 335] on icon at bounding box center [495, 332] width 120 height 99
click at [430, 250] on input "d." at bounding box center [429, 246] width 1 height 8
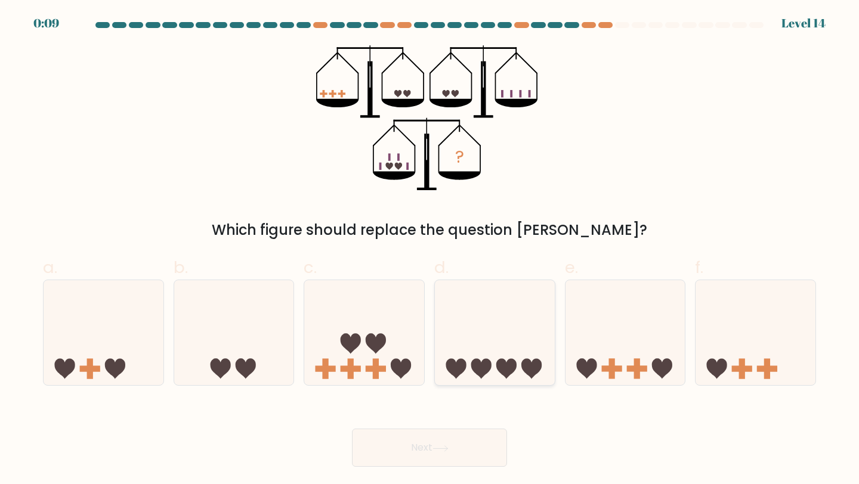
radio input "true"
click at [436, 435] on button "Next" at bounding box center [429, 448] width 155 height 38
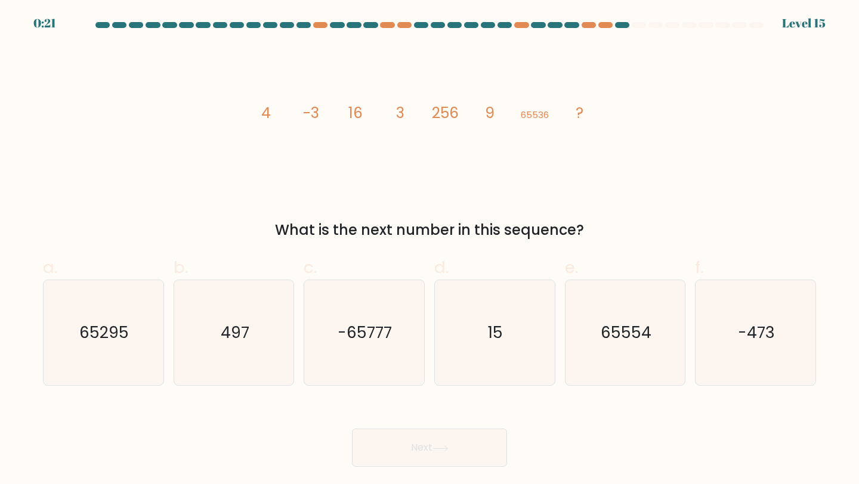
click at [806, 159] on div "image/svg+xml 4 -3 16 3 256 9 65536 ? What is the next number in this sequence?" at bounding box center [429, 143] width 787 height 196
click at [200, 297] on icon "497" at bounding box center [234, 333] width 106 height 106
click at [429, 250] on input "b. 497" at bounding box center [429, 246] width 1 height 8
radio input "true"
drag, startPoint x: 481, startPoint y: 474, endPoint x: 477, endPoint y: 453, distance: 22.0
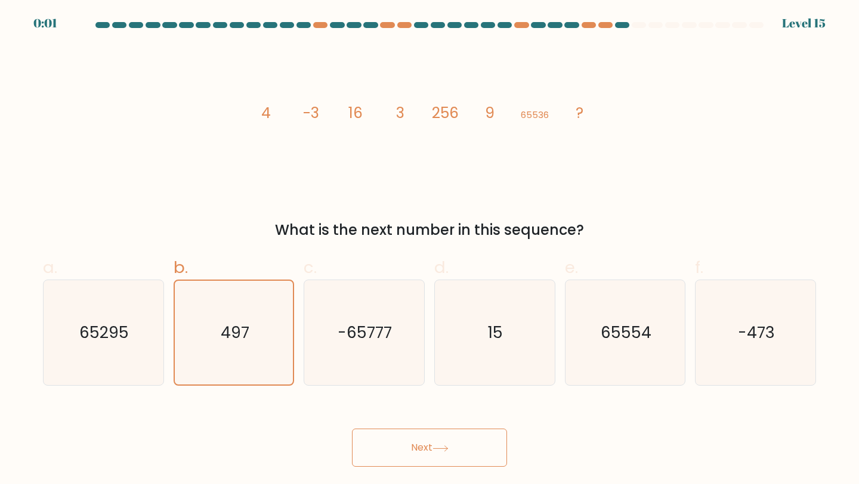
click at [477, 453] on body "0:01 Level 15" at bounding box center [429, 242] width 859 height 484
click at [477, 453] on button "Next" at bounding box center [429, 448] width 155 height 38
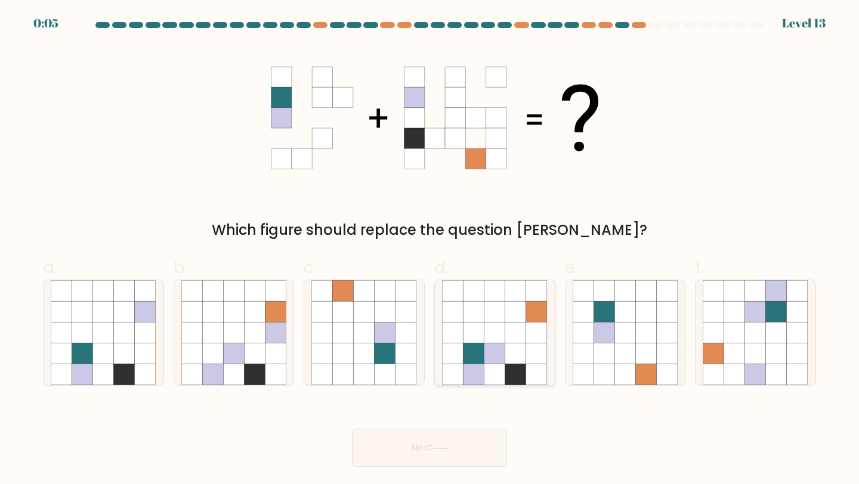
click at [484, 290] on icon at bounding box center [473, 290] width 21 height 21
click at [430, 250] on input "d." at bounding box center [429, 246] width 1 height 8
radio input "true"
click at [455, 457] on button "Next" at bounding box center [429, 448] width 155 height 38
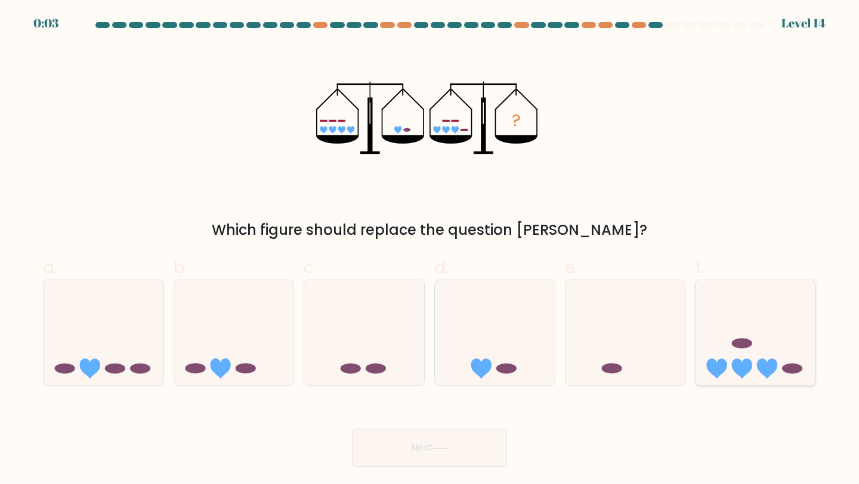
click at [771, 356] on icon at bounding box center [755, 332] width 120 height 99
click at [430, 250] on input "f." at bounding box center [429, 246] width 1 height 8
radio input "true"
click at [117, 326] on icon at bounding box center [104, 332] width 120 height 99
click at [429, 250] on input "a." at bounding box center [429, 246] width 1 height 8
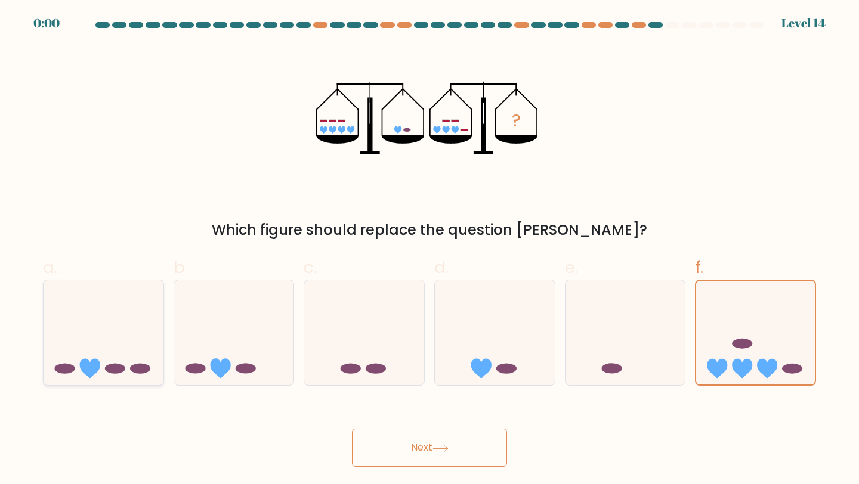
radio input "true"
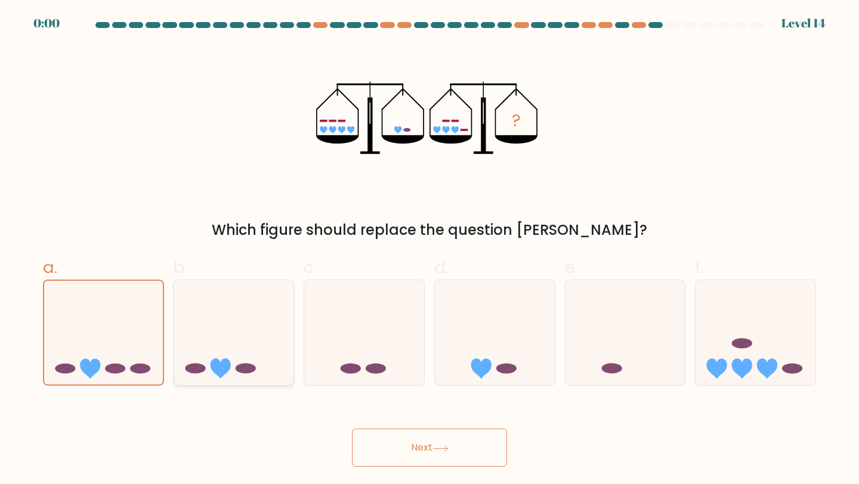
click at [230, 327] on icon at bounding box center [234, 332] width 120 height 99
click at [429, 250] on input "b." at bounding box center [429, 246] width 1 height 8
radio input "true"
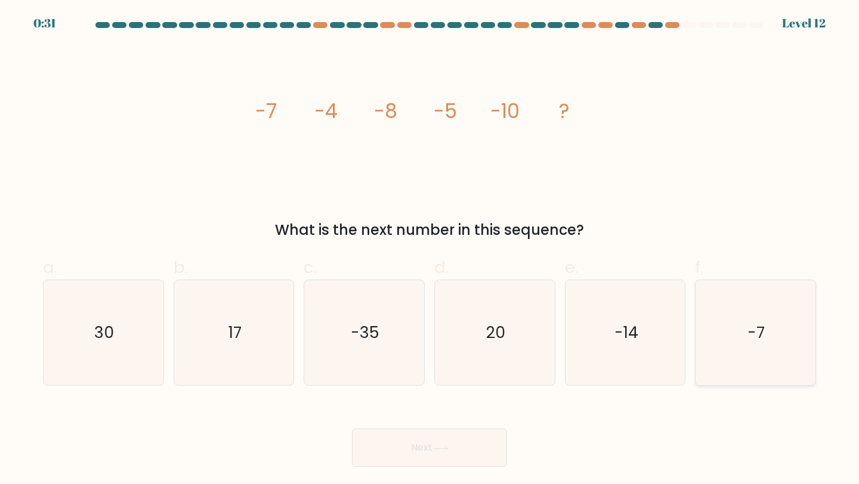
click at [757, 326] on text "-7" at bounding box center [756, 332] width 17 height 22
click at [430, 250] on input "f. -7" at bounding box center [429, 246] width 1 height 8
radio input "true"
click at [444, 444] on button "Next" at bounding box center [429, 448] width 155 height 38
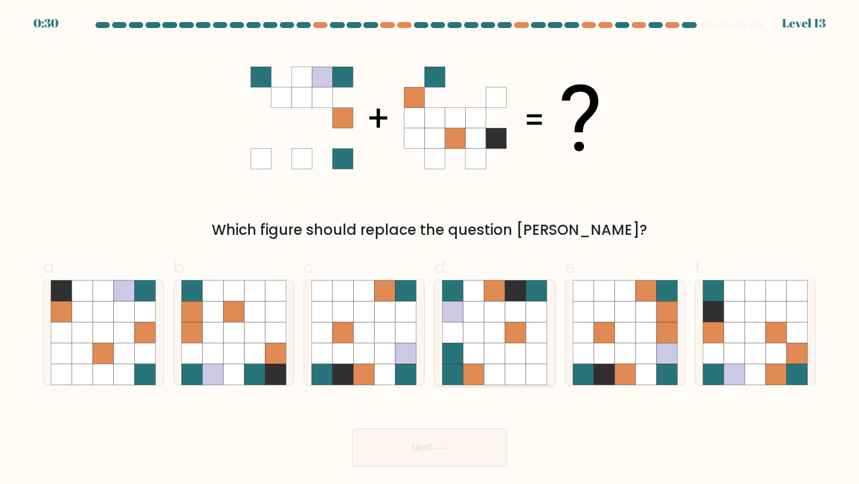
click at [518, 336] on icon at bounding box center [515, 333] width 21 height 21
click at [430, 250] on input "d." at bounding box center [429, 246] width 1 height 8
radio input "true"
click at [431, 457] on button "Next" at bounding box center [429, 448] width 155 height 38
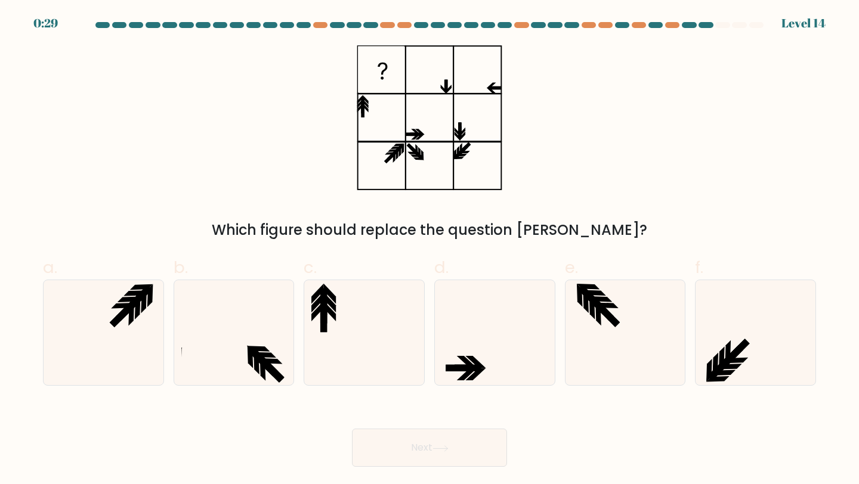
click at [499, 261] on label "d." at bounding box center [494, 320] width 121 height 131
click at [430, 250] on input "d." at bounding box center [429, 246] width 1 height 8
radio input "true"
click at [450, 350] on icon at bounding box center [495, 333] width 104 height 104
click at [430, 250] on input "d." at bounding box center [429, 246] width 1 height 8
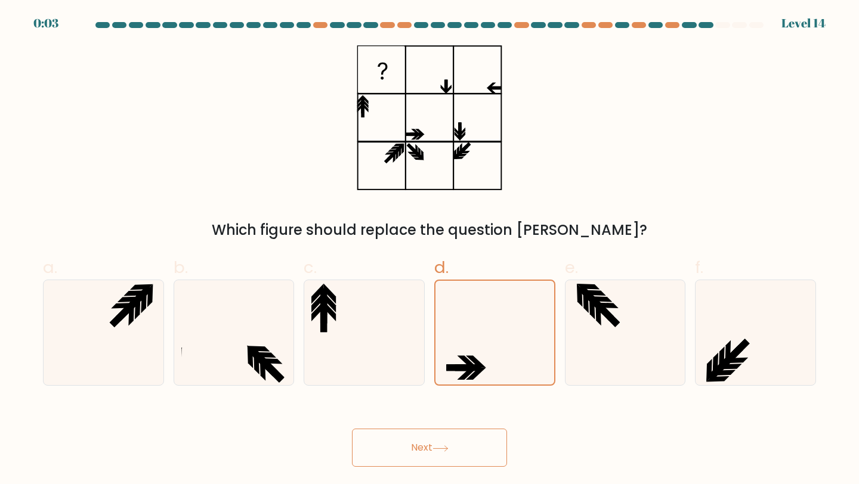
click at [425, 448] on button "Next" at bounding box center [429, 448] width 155 height 38
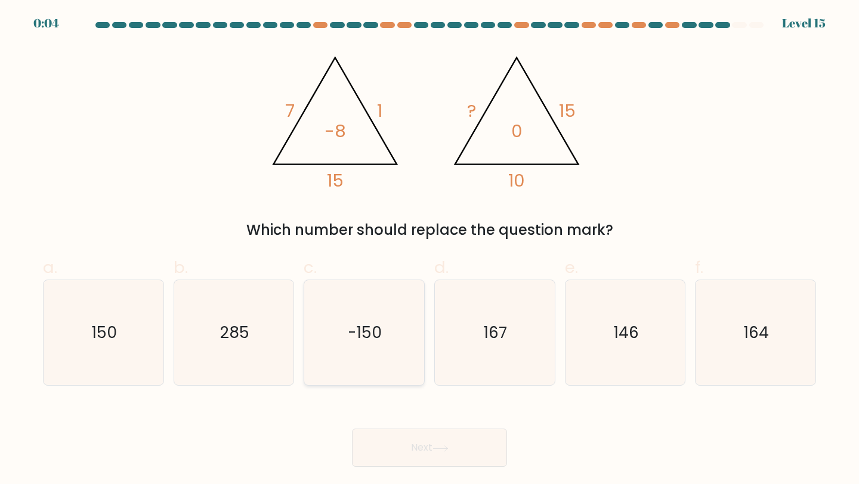
click at [355, 321] on icon "-150" at bounding box center [364, 333] width 106 height 106
click at [429, 250] on input "c. -150" at bounding box center [429, 246] width 1 height 8
radio input "true"
click at [109, 342] on text "150" at bounding box center [104, 332] width 25 height 22
click at [429, 250] on input "a. 150" at bounding box center [429, 246] width 1 height 8
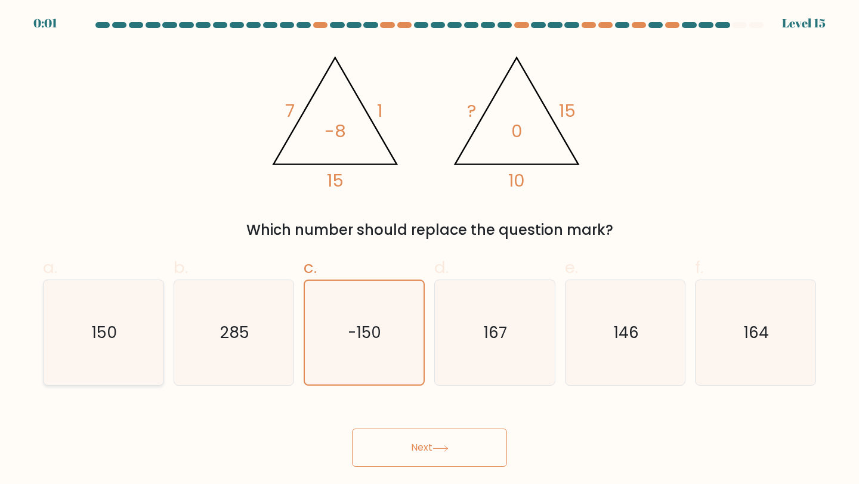
radio input "true"
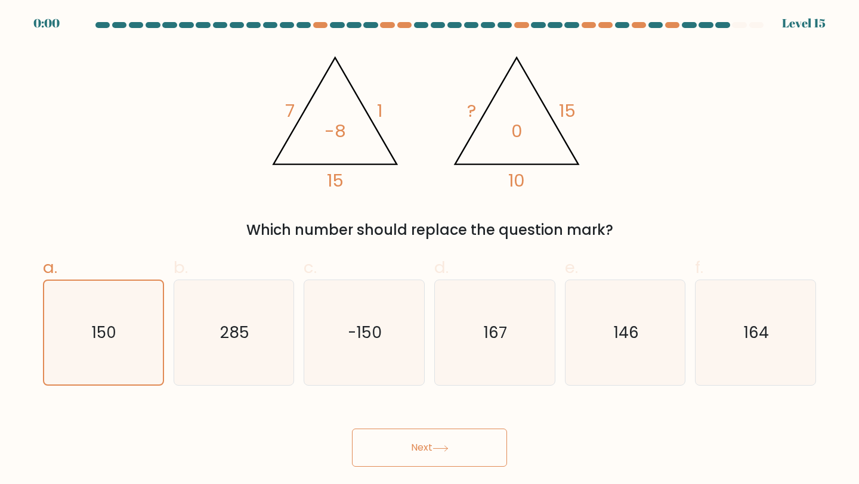
click at [464, 450] on button "Next" at bounding box center [429, 448] width 155 height 38
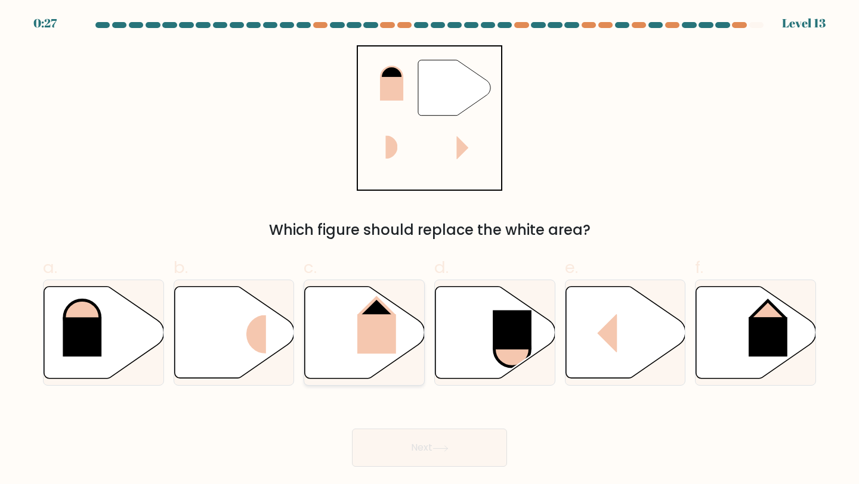
click at [333, 332] on icon at bounding box center [365, 333] width 120 height 92
click at [429, 250] on input "c." at bounding box center [429, 246] width 1 height 8
radio input "true"
click at [411, 451] on button "Next" at bounding box center [429, 448] width 155 height 38
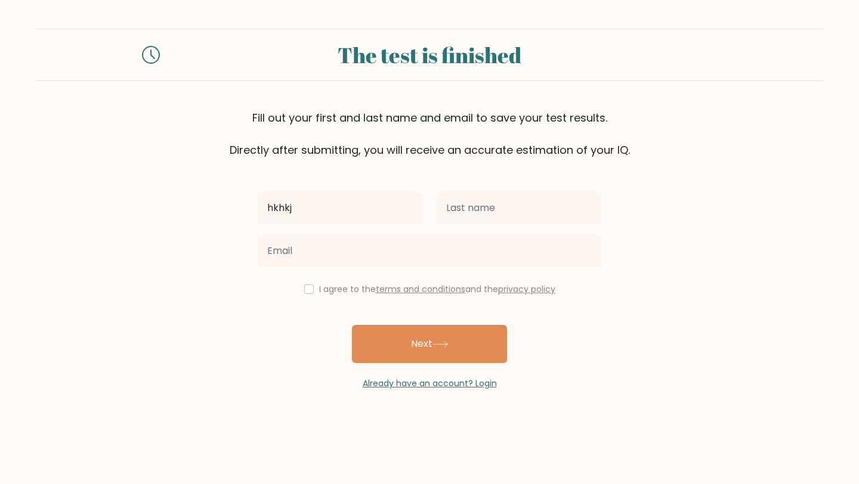
type input "hkhkj"
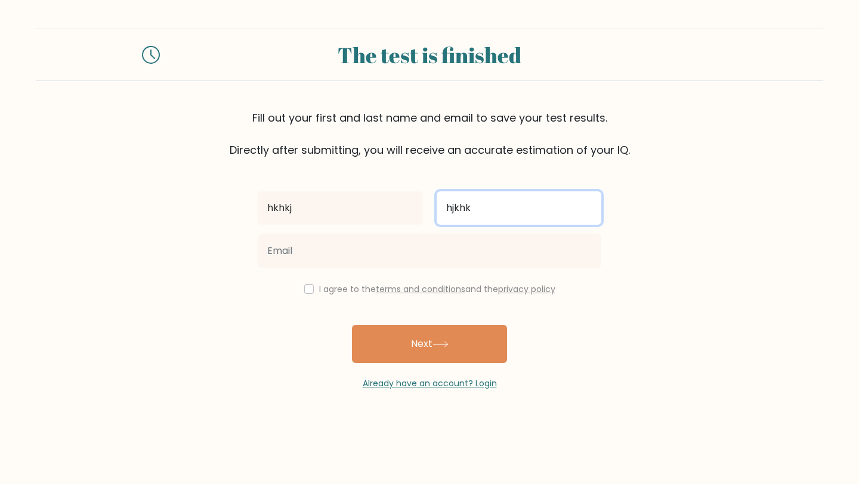
type input "hjkhk"
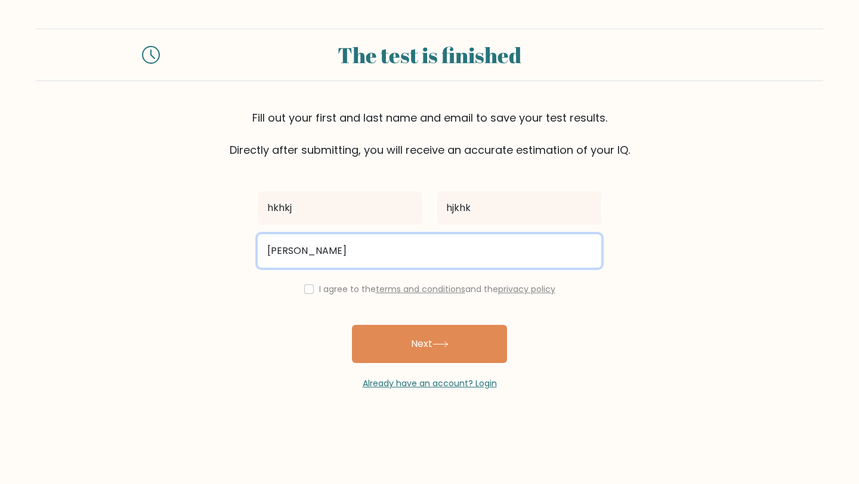
type input "[EMAIL_ADDRESS][DOMAIN_NAME]"
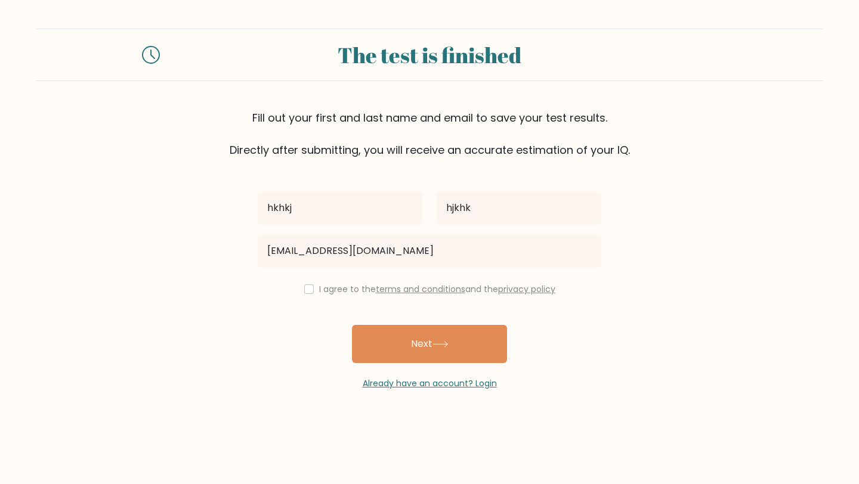
click at [398, 291] on link "terms and conditions" at bounding box center [420, 289] width 89 height 12
click at [524, 291] on link "privacy policy" at bounding box center [526, 289] width 57 height 12
click at [304, 293] on input "checkbox" at bounding box center [309, 289] width 10 height 10
checkbox input "true"
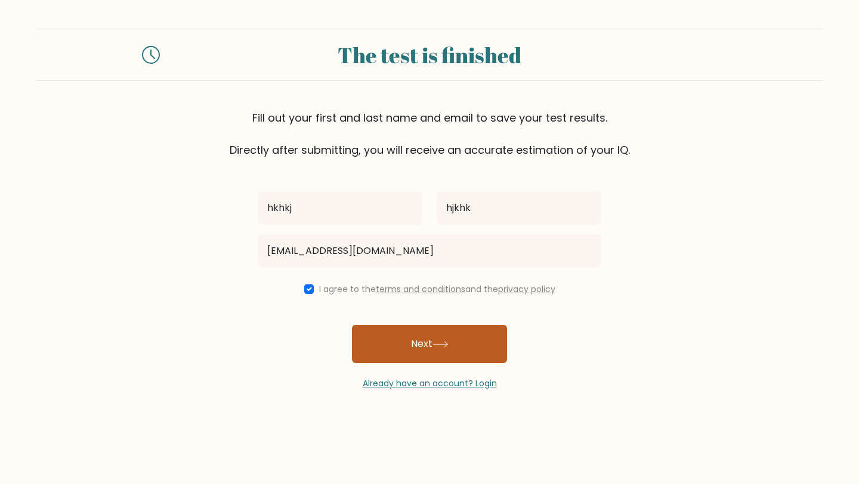
click at [400, 334] on button "Next" at bounding box center [429, 344] width 155 height 38
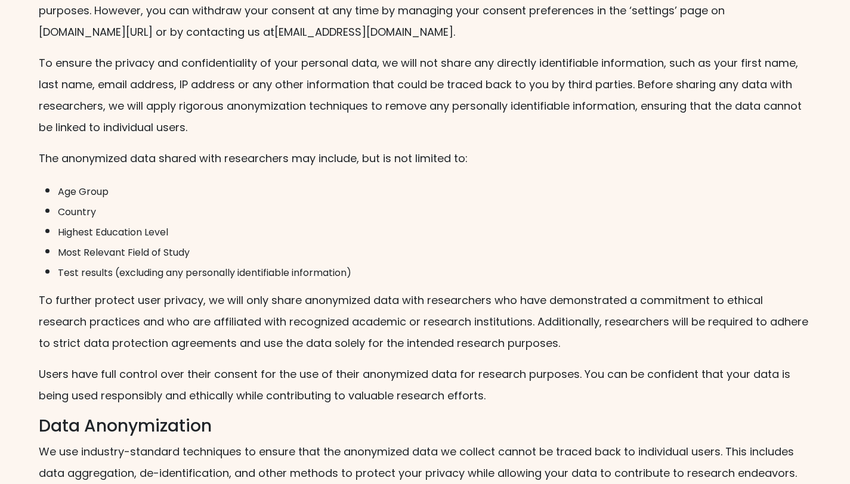
scroll to position [1267, 0]
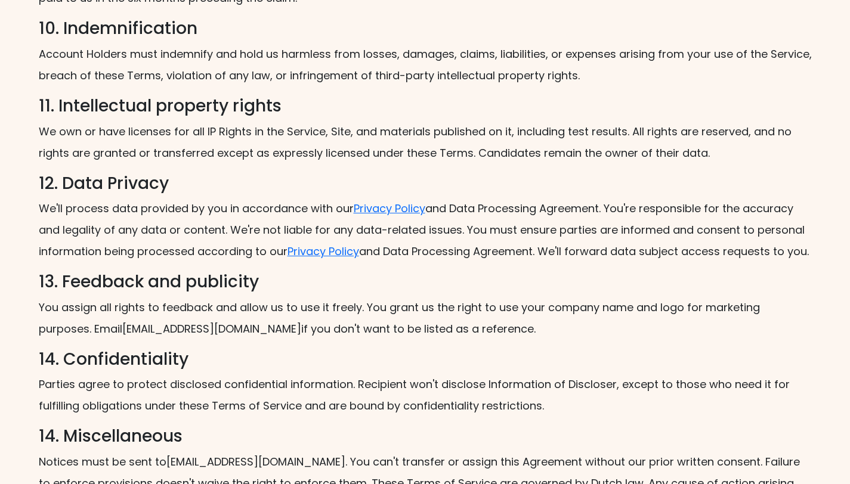
scroll to position [1490, 0]
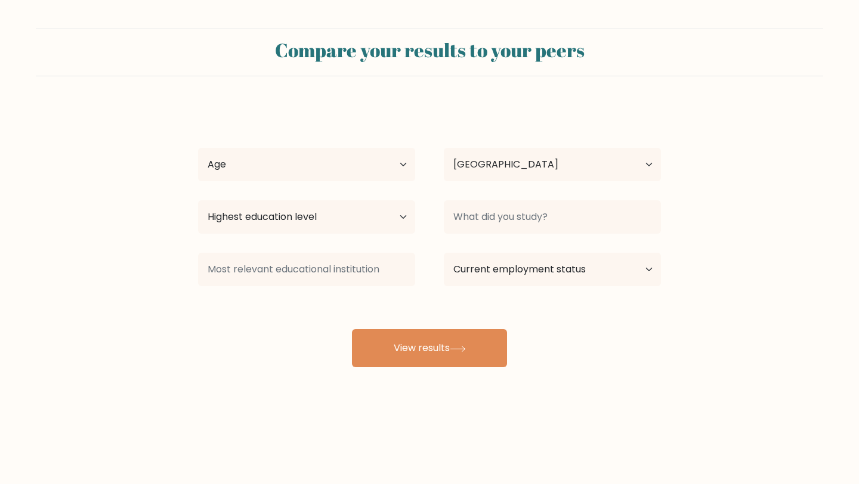
select select "NL"
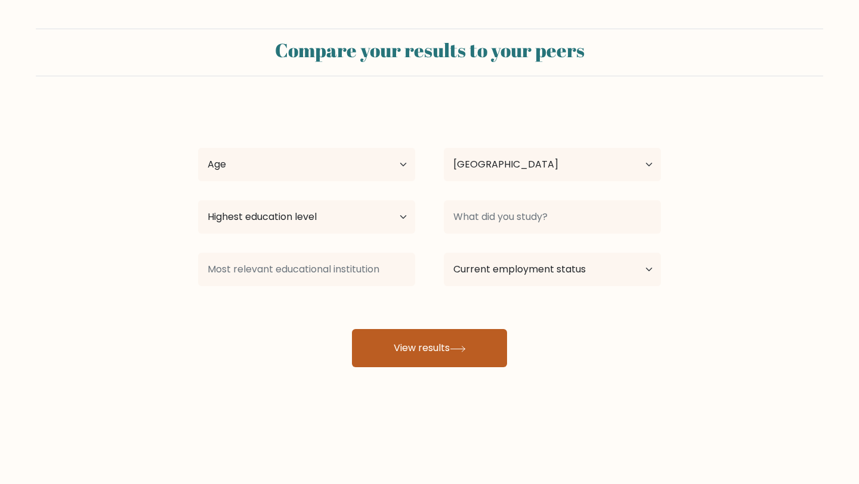
click at [405, 365] on button "View results" at bounding box center [429, 348] width 155 height 38
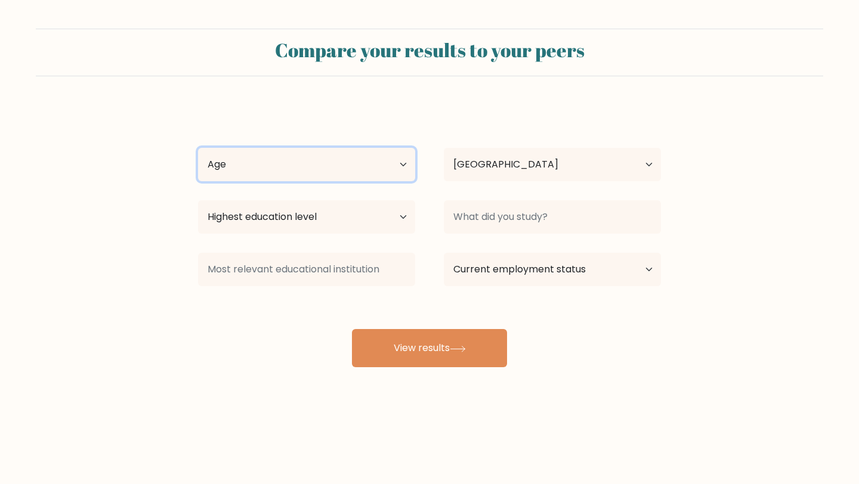
click at [382, 160] on select "Age Under 18 years old 18-24 years old 25-34 years old 35-44 years old 45-54 ye…" at bounding box center [306, 164] width 217 height 33
select select "35_44"
click at [198, 148] on select "Age Under 18 years old 18-24 years old 25-34 years old 35-44 years old 45-54 ye…" at bounding box center [306, 164] width 217 height 33
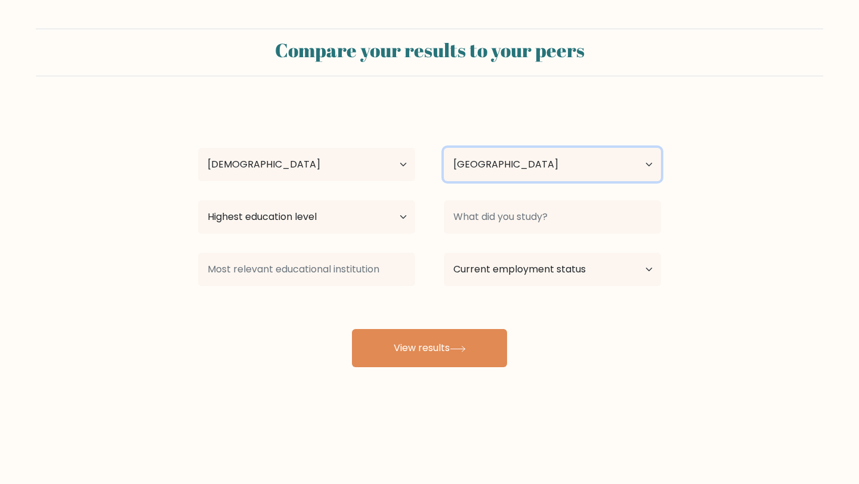
click at [491, 165] on select "Country Afghanistan Albania Algeria American Samoa Andorra Angola Anguilla Anta…" at bounding box center [552, 164] width 217 height 33
select select "MU"
click at [444, 148] on select "Country Afghanistan Albania Algeria American Samoa Andorra Angola Anguilla Anta…" at bounding box center [552, 164] width 217 height 33
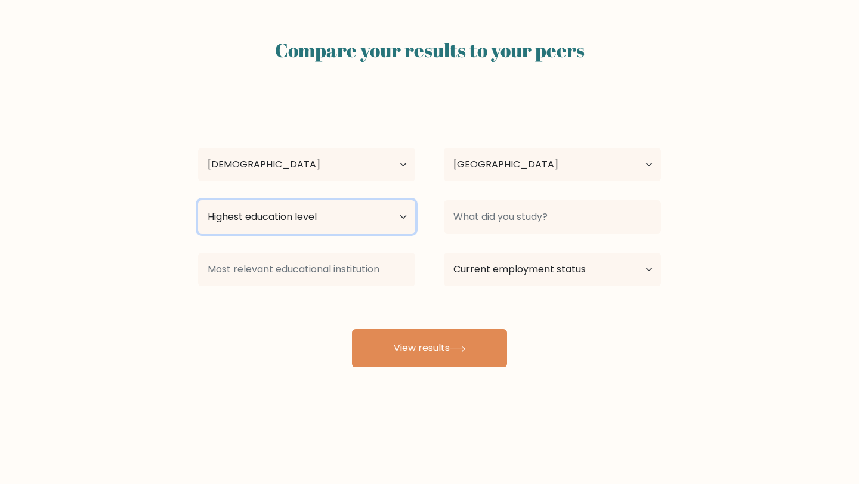
click at [341, 218] on select "Highest education level No schooling Primary Lower Secondary Upper Secondary Oc…" at bounding box center [306, 216] width 217 height 33
select select "occupation_specific"
click at [198, 200] on select "Highest education level No schooling Primary Lower Secondary Upper Secondary Oc…" at bounding box center [306, 216] width 217 height 33
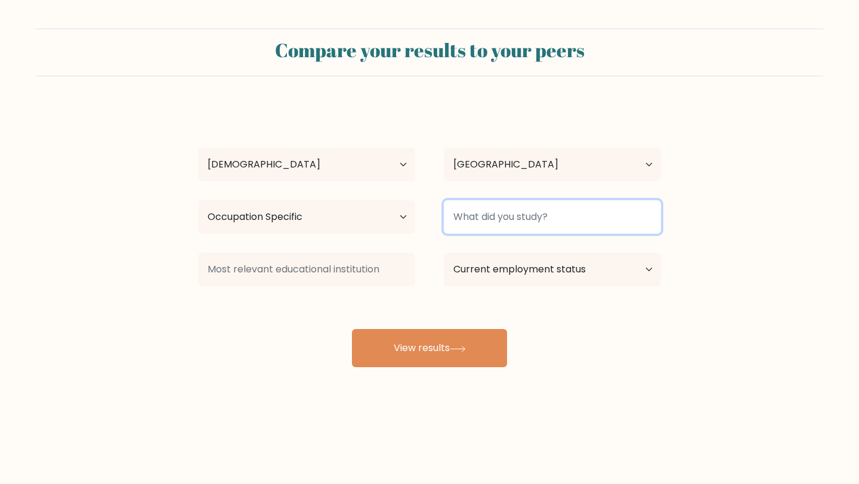
click at [512, 220] on input at bounding box center [552, 216] width 217 height 33
type input "bjkbhb"
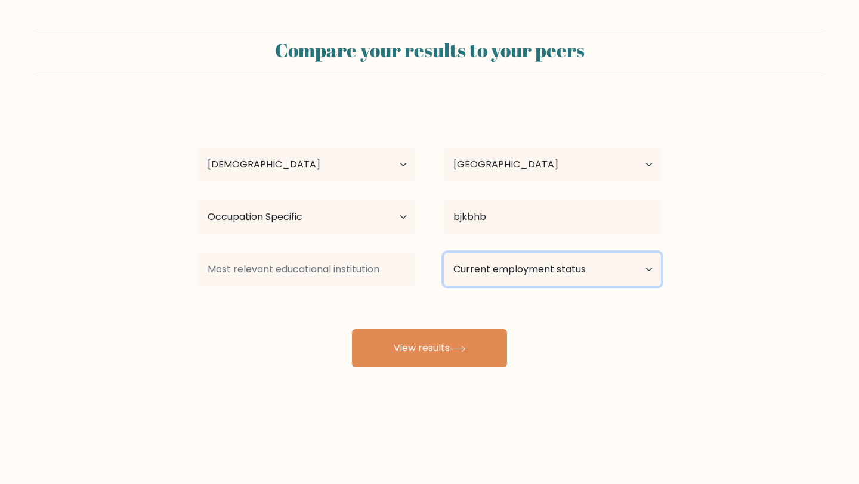
click at [518, 266] on select "Current employment status Employed Student Retired Other / prefer not to answer" at bounding box center [552, 269] width 217 height 33
select select "other"
click at [444, 253] on select "Current employment status Employed Student Retired Other / prefer not to answer" at bounding box center [552, 269] width 217 height 33
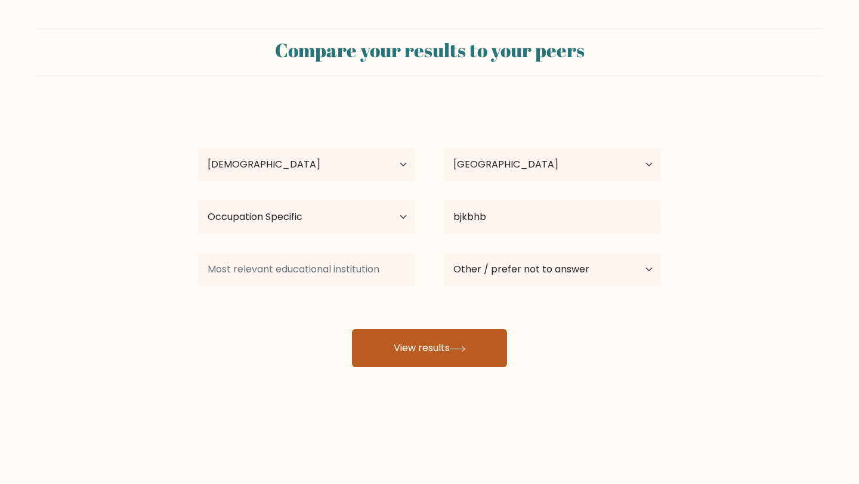
click at [447, 347] on button "View results" at bounding box center [429, 348] width 155 height 38
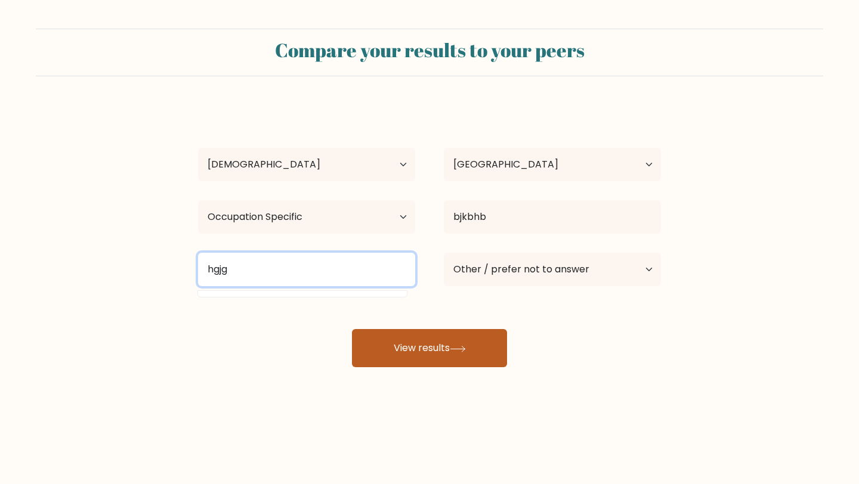
type input "hgjg"
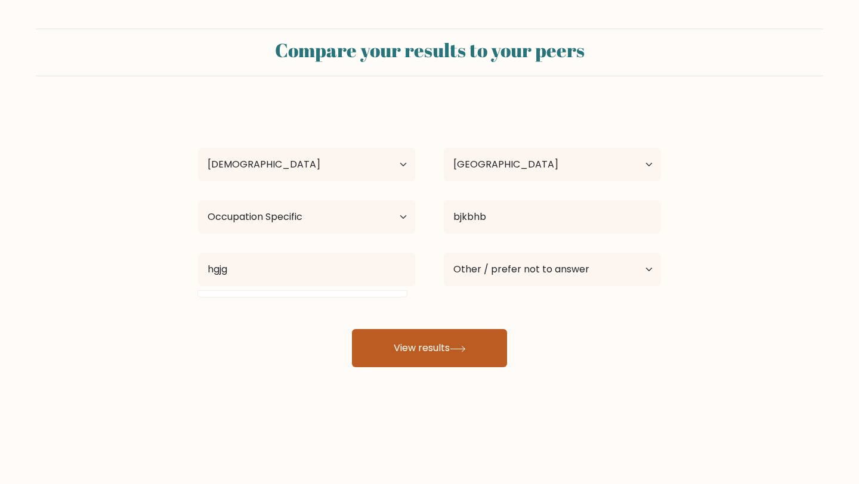
click at [437, 349] on button "View results" at bounding box center [429, 348] width 155 height 38
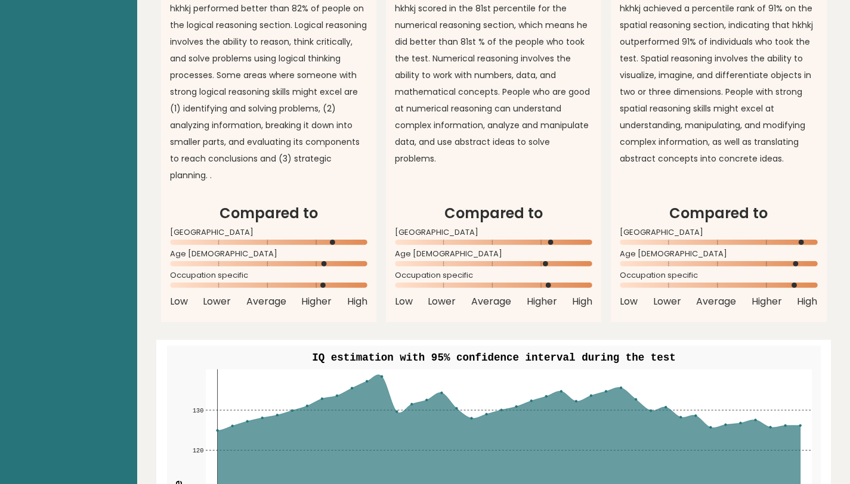
scroll to position [1062, 0]
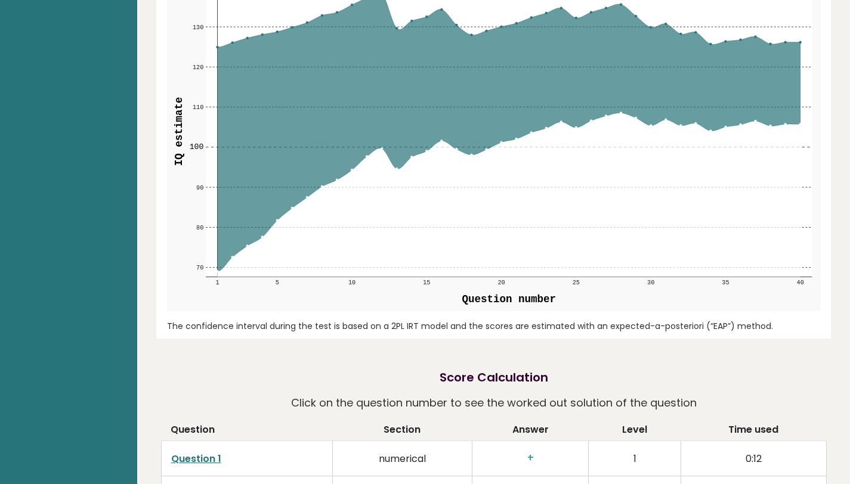
click at [839, 77] on div "Date: October 05, 2025 Test: Full 30 minute IQ test Download PDF Downloading...…" at bounding box center [493, 285] width 713 height 3461
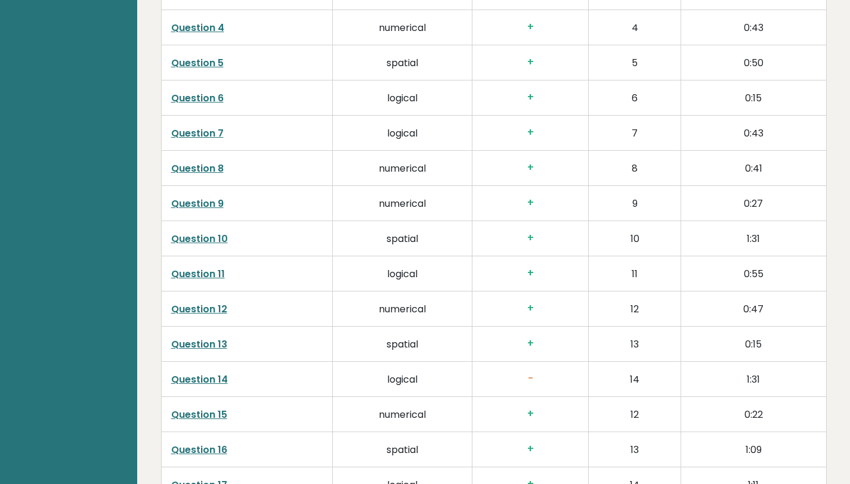
scroll to position [1982, 0]
click at [198, 375] on link "Question 14" at bounding box center [199, 379] width 57 height 14
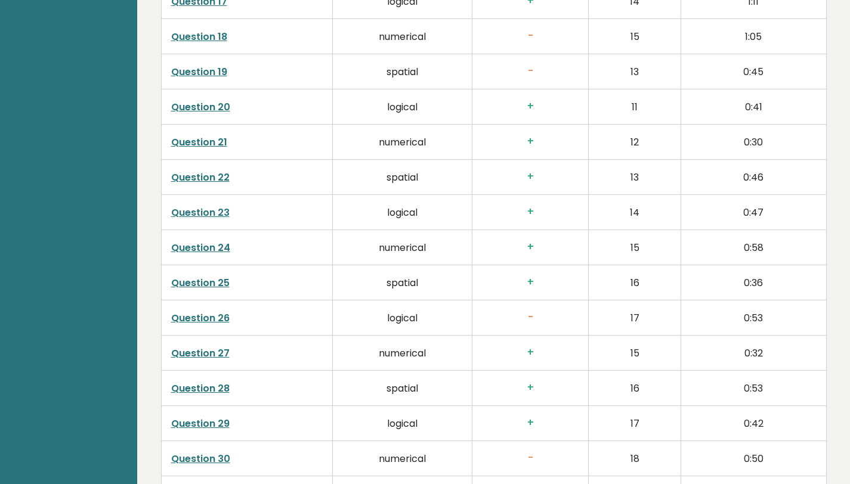
scroll to position [2468, 0]
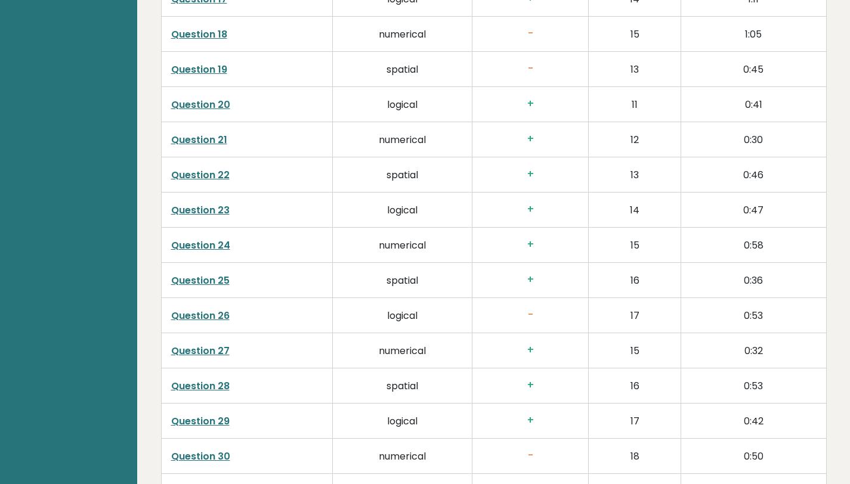
click at [225, 316] on link "Question 26" at bounding box center [200, 316] width 58 height 14
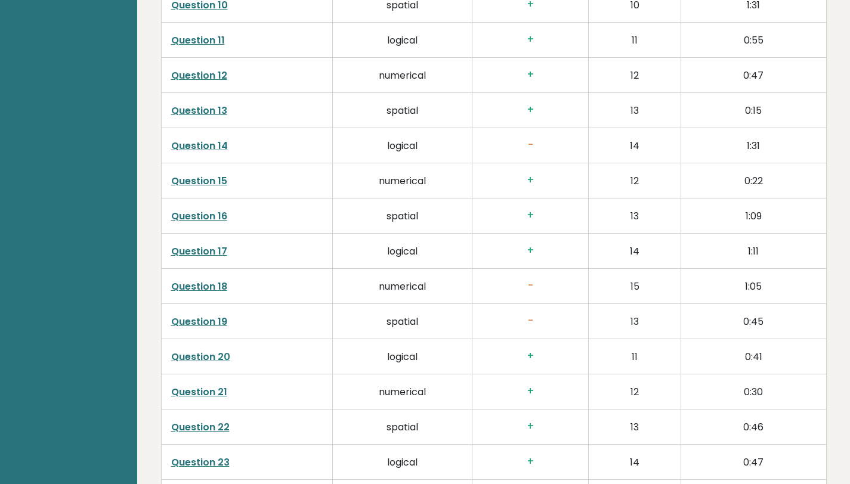
scroll to position [2216, 0]
click at [217, 317] on link "Question 19" at bounding box center [199, 321] width 56 height 14
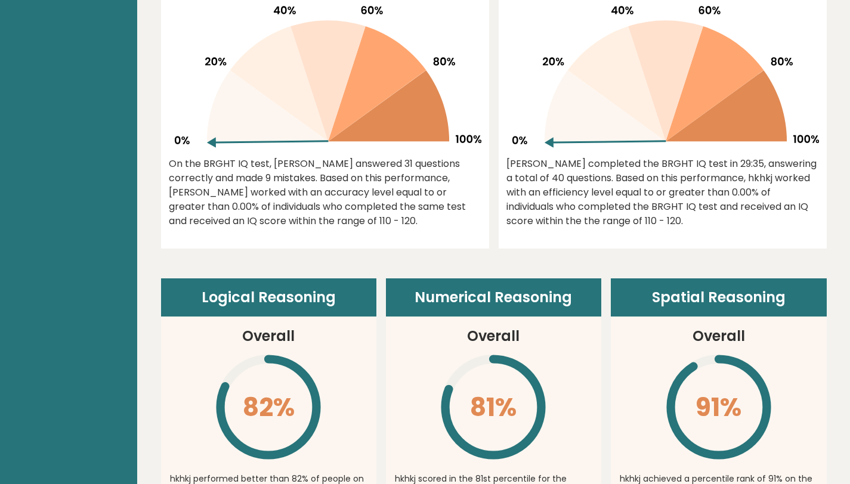
scroll to position [592, 0]
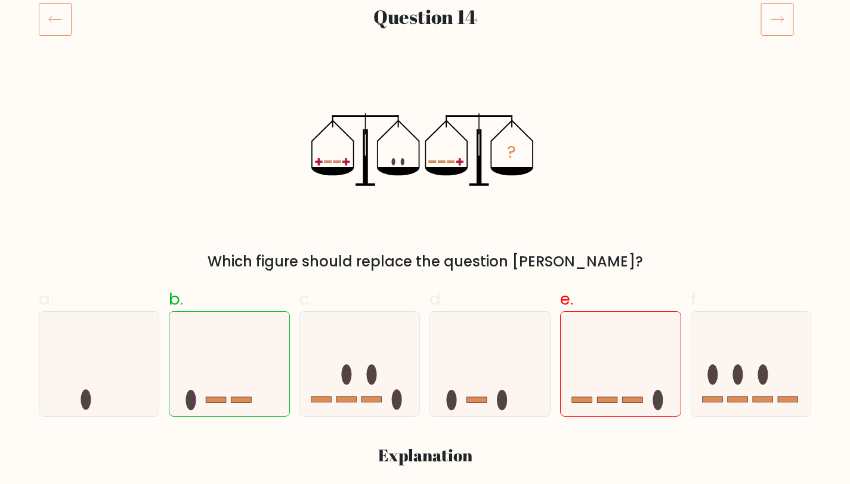
scroll to position [163, 0]
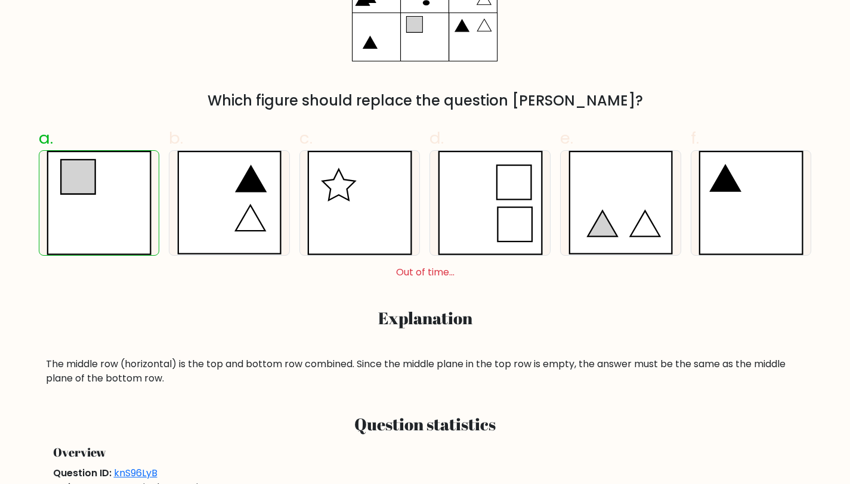
scroll to position [392, 0]
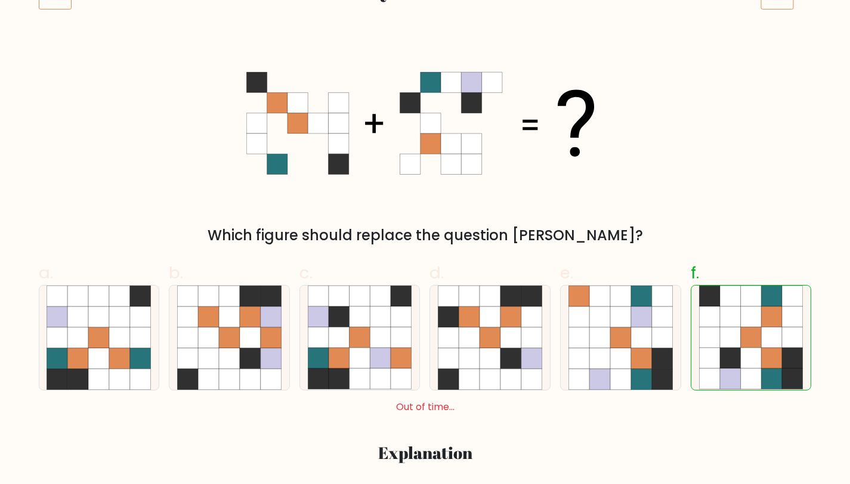
scroll to position [190, 0]
